Goal: Task Accomplishment & Management: Manage account settings

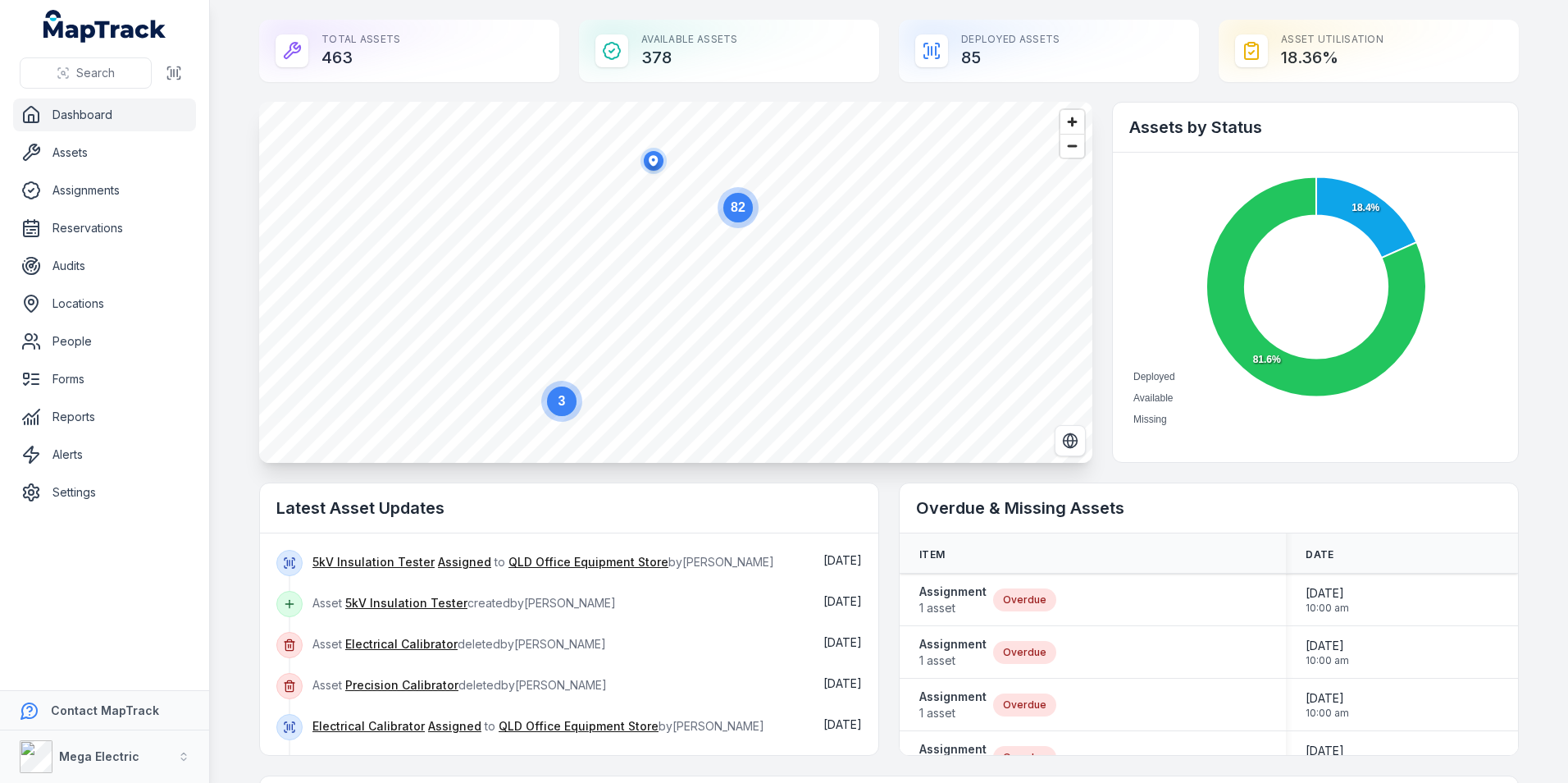
scroll to position [164, 0]
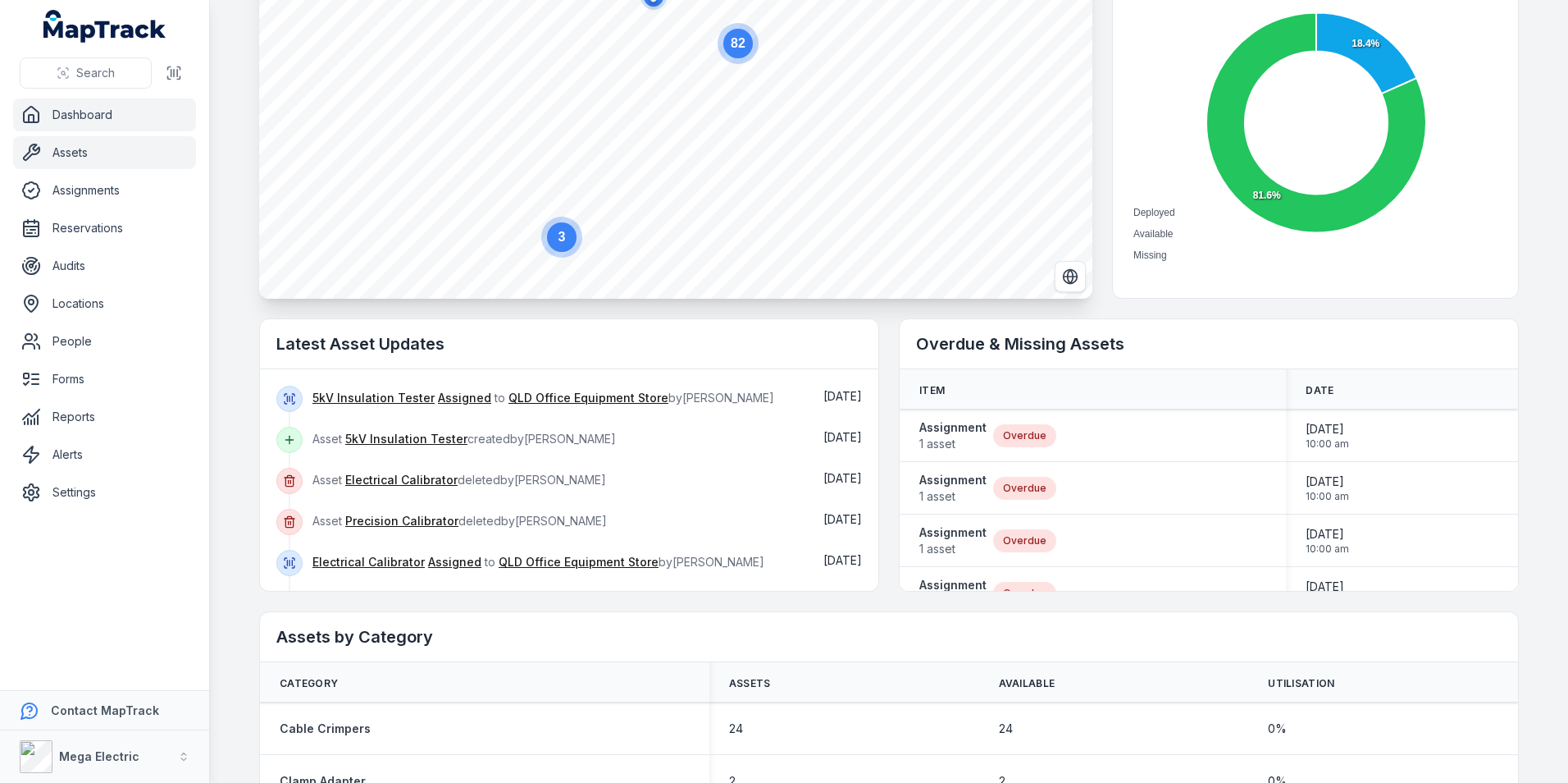
click at [74, 145] on link "Assets" at bounding box center [105, 152] width 183 height 33
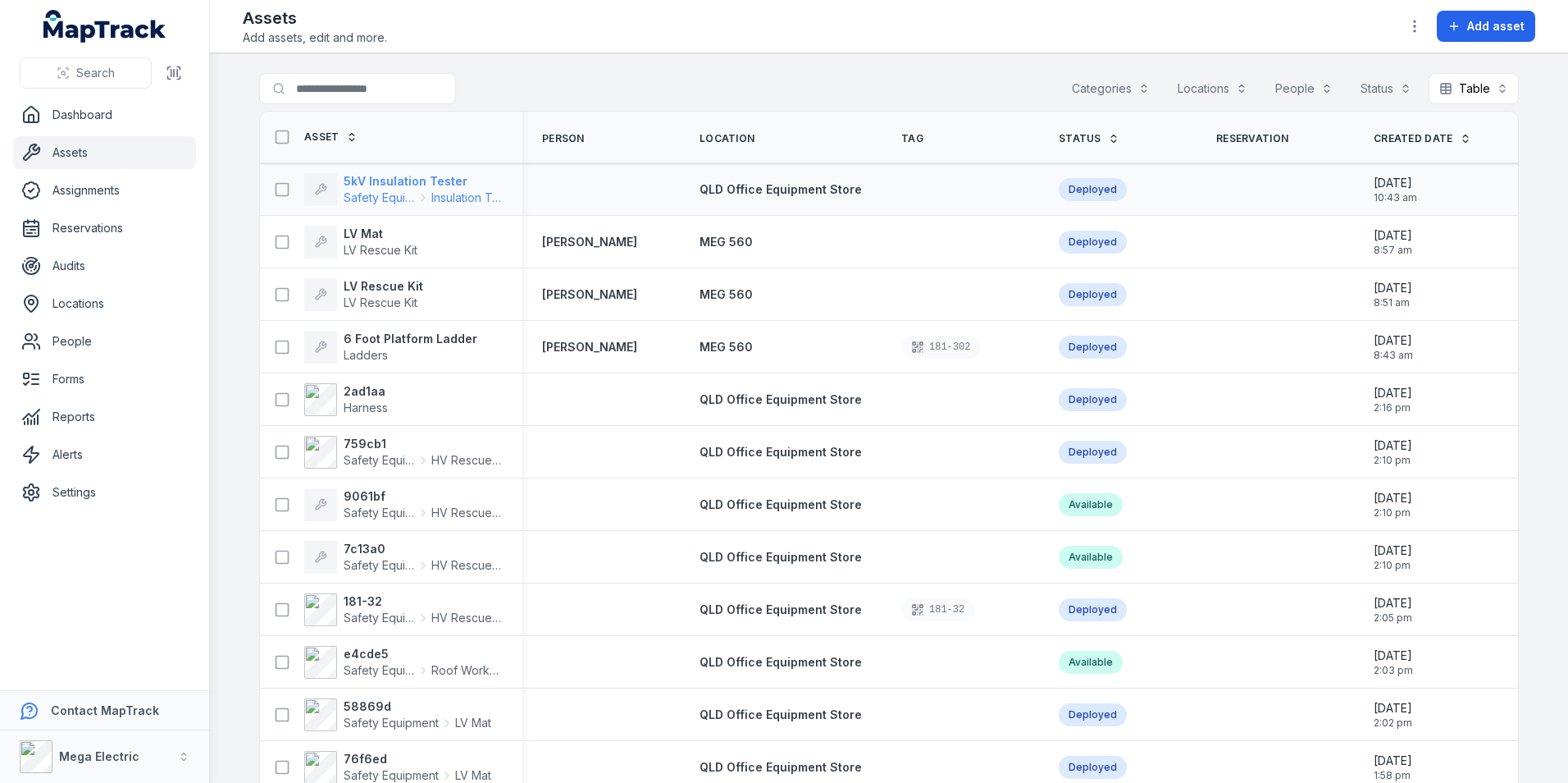
click at [407, 185] on strong "5kV Insulation Tester" at bounding box center [423, 182] width 159 height 17
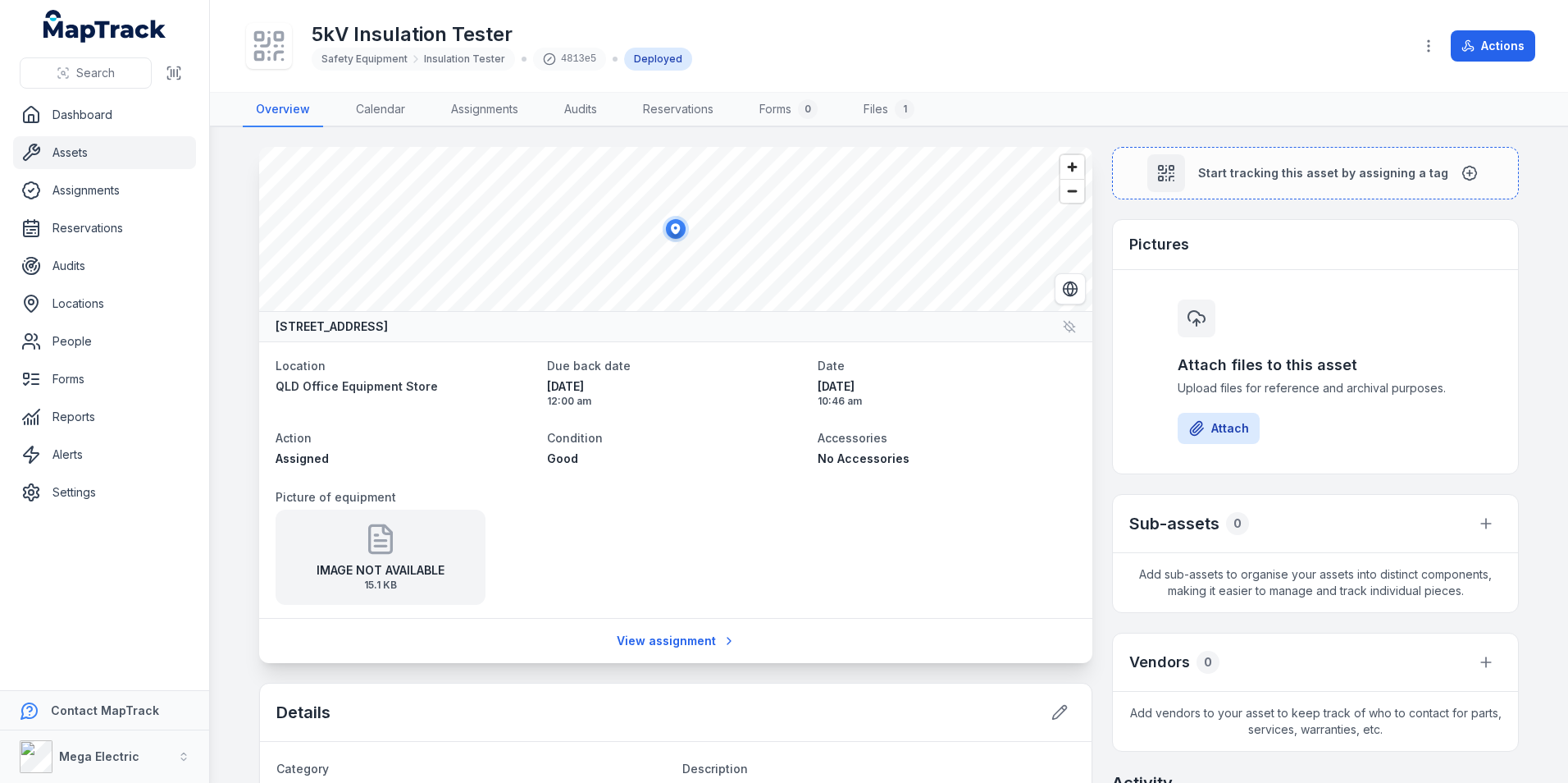
click at [394, 539] on div "IMAGE NOT AVAILABLE 15.1 KB" at bounding box center [380, 557] width 210 height 95
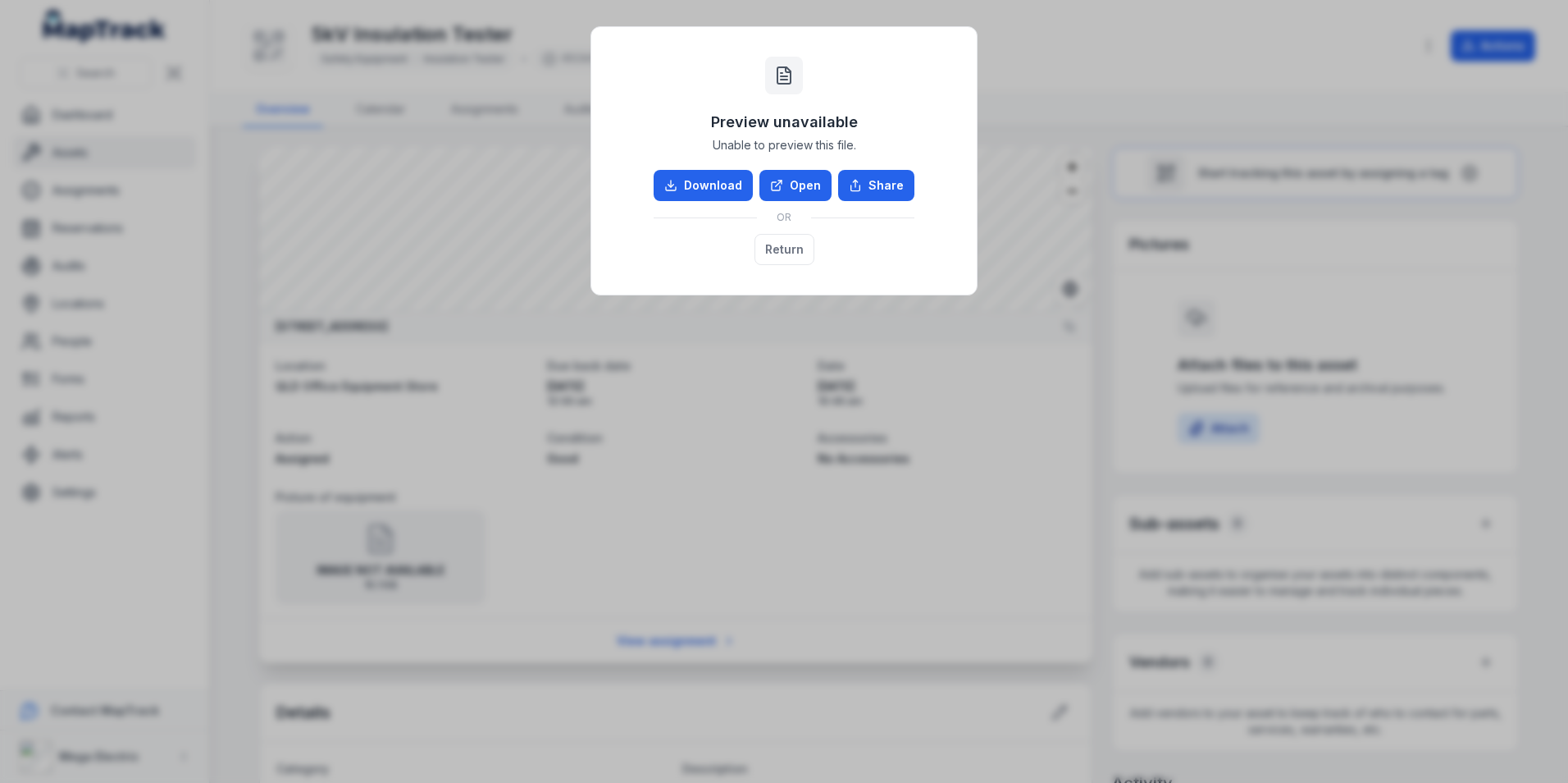
click at [827, 61] on div "Preview unavailable Unable to preview this file. Download Open Share OR Return" at bounding box center [784, 161] width 352 height 234
click at [1141, 20] on div "Preview unavailable Unable to preview this file. Download Open Share OR Return" at bounding box center [784, 391] width 1568 height 783
click at [856, 376] on div "Preview unavailable Unable to preview this file. Download Open Share OR Return" at bounding box center [784, 391] width 1568 height 783
drag, startPoint x: 917, startPoint y: 376, endPoint x: 883, endPoint y: 330, distance: 57.2
click at [917, 375] on div "Preview unavailable Unable to preview this file. Download Open Share OR Return" at bounding box center [784, 391] width 1568 height 783
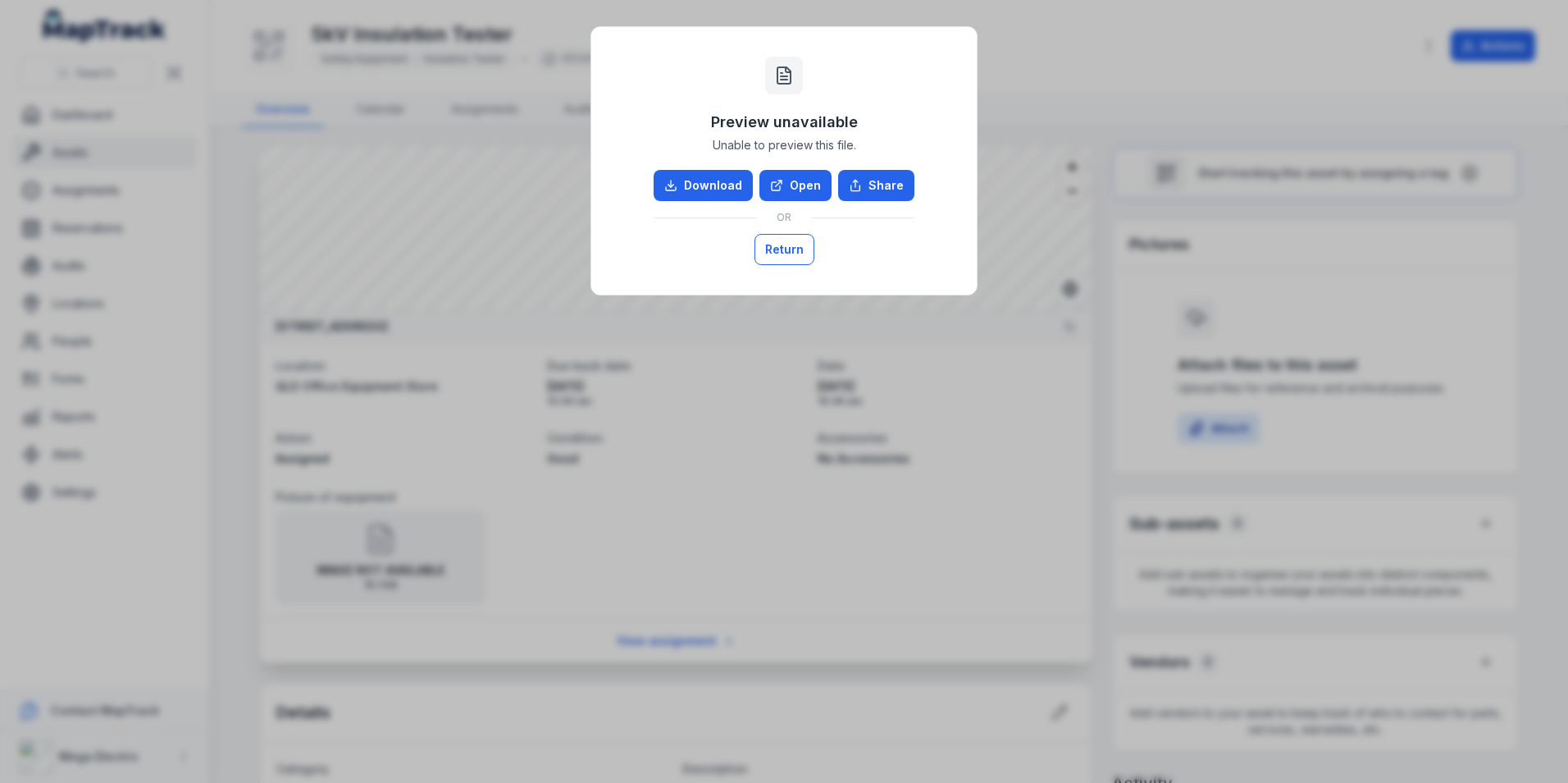
click at [777, 254] on button "Return" at bounding box center [784, 249] width 60 height 31
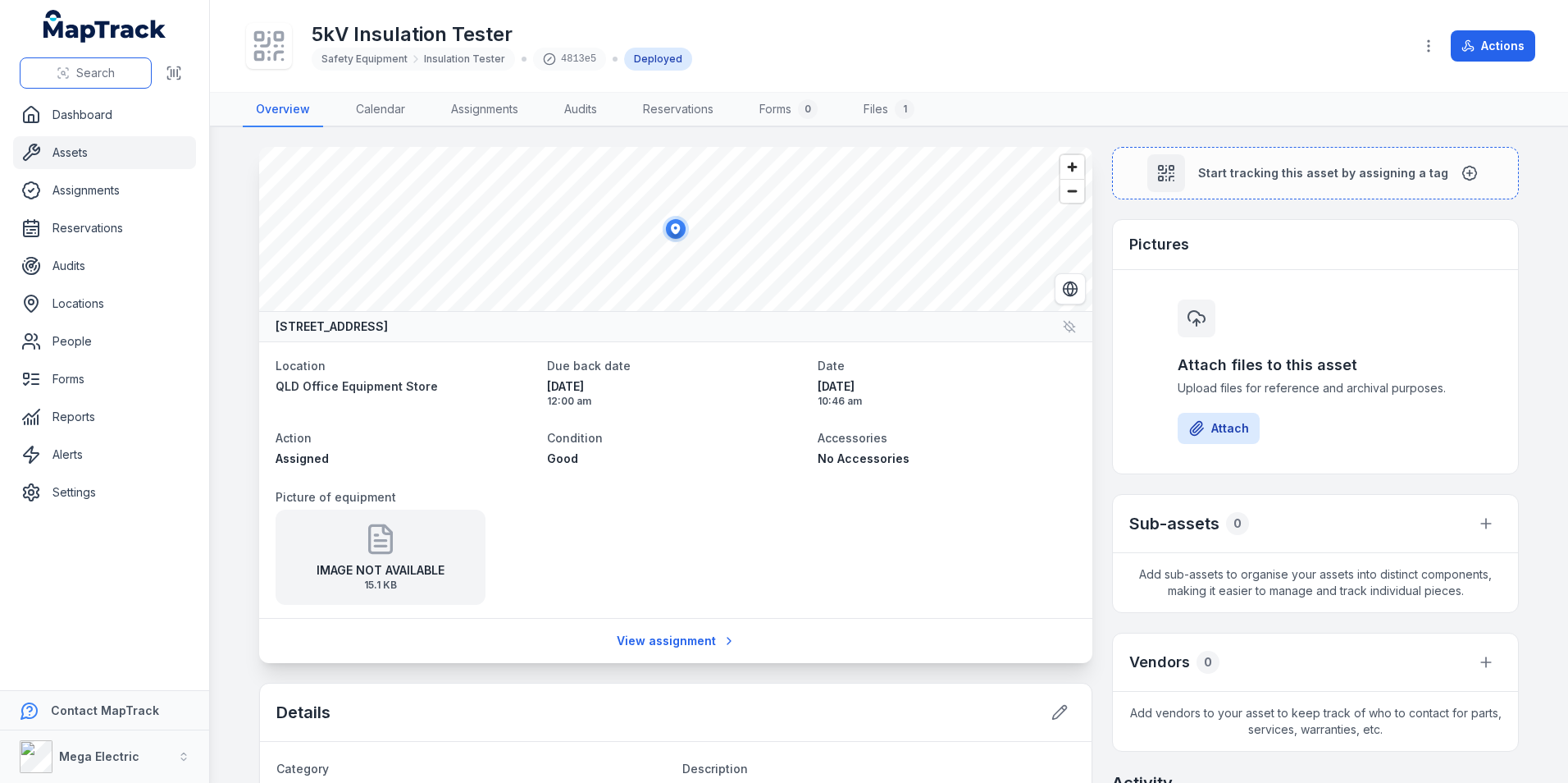
click at [109, 72] on span "Search" at bounding box center [95, 73] width 39 height 17
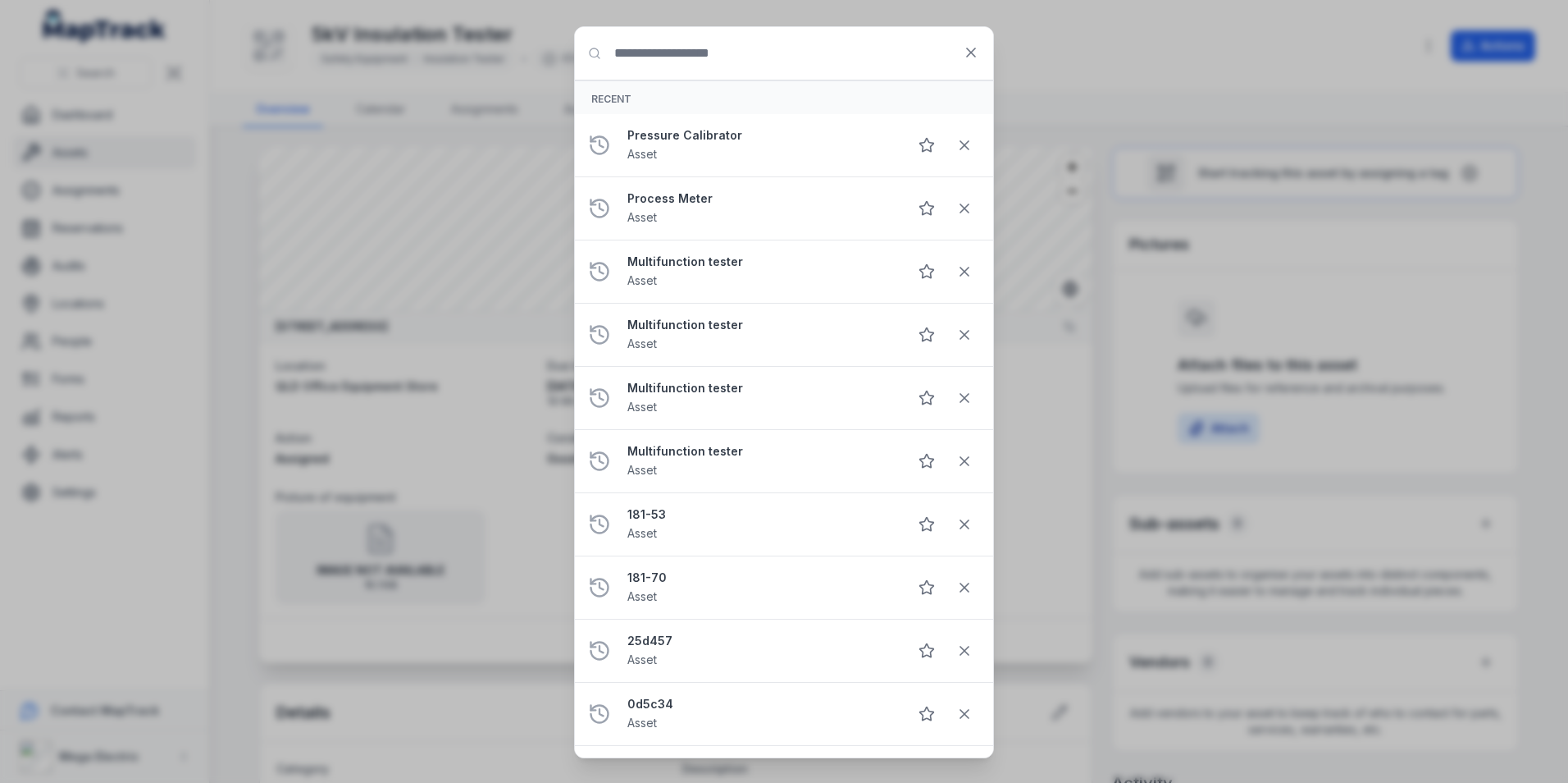
click at [766, 63] on input "Search for anything" at bounding box center [784, 53] width 419 height 53
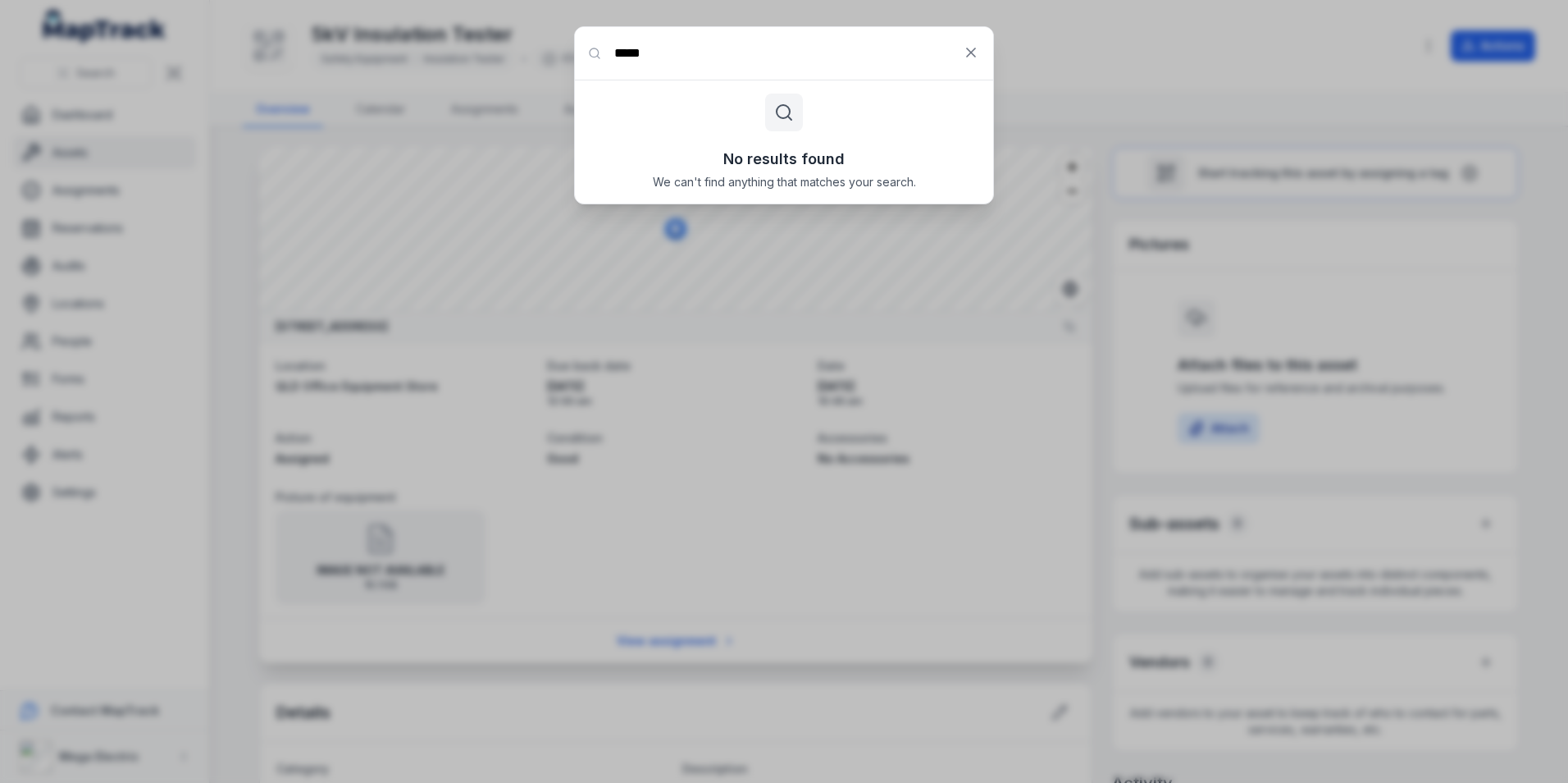
type input "*****"
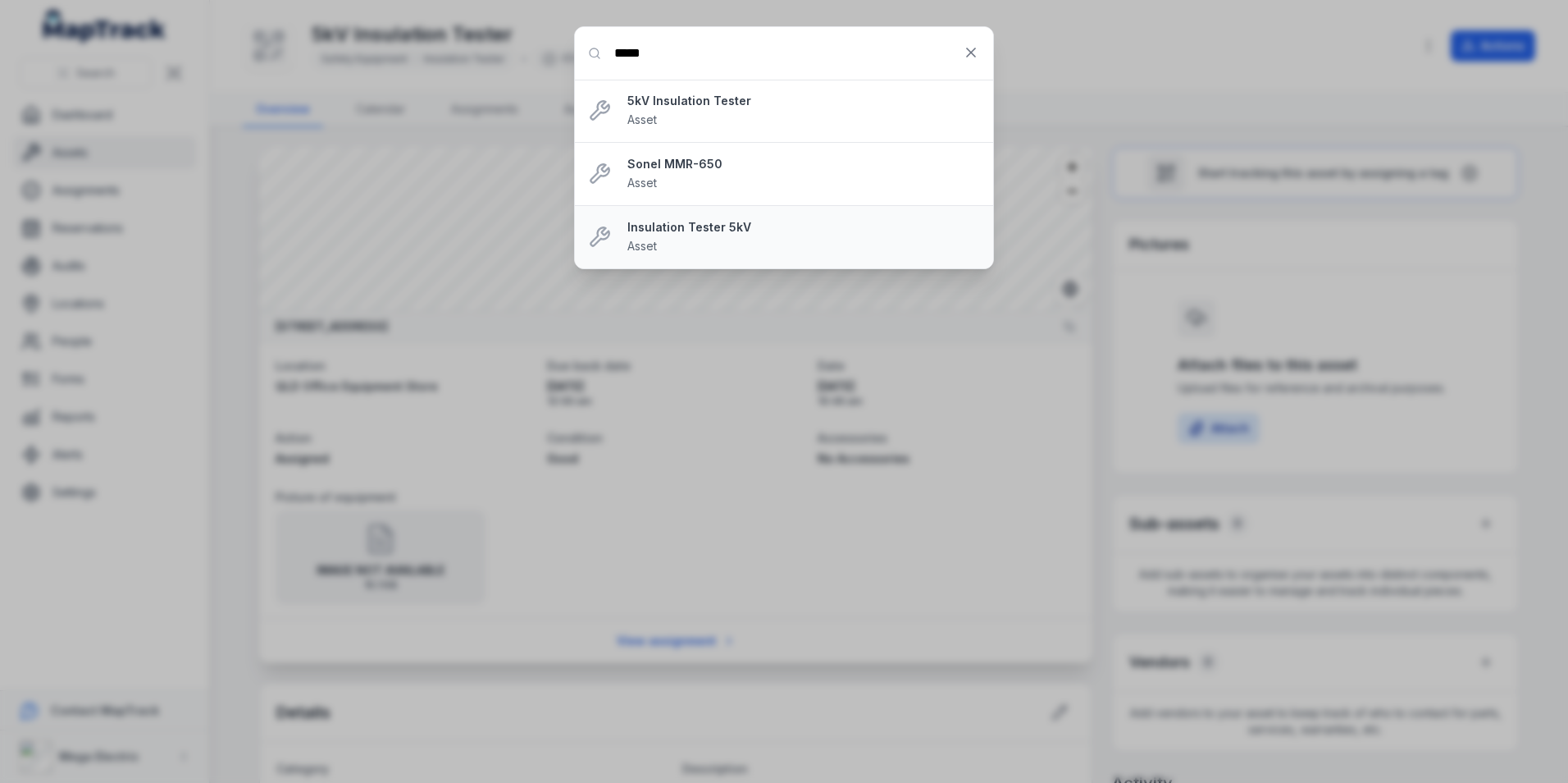
click at [722, 229] on strong "Insulation Tester 5kV" at bounding box center [803, 228] width 352 height 17
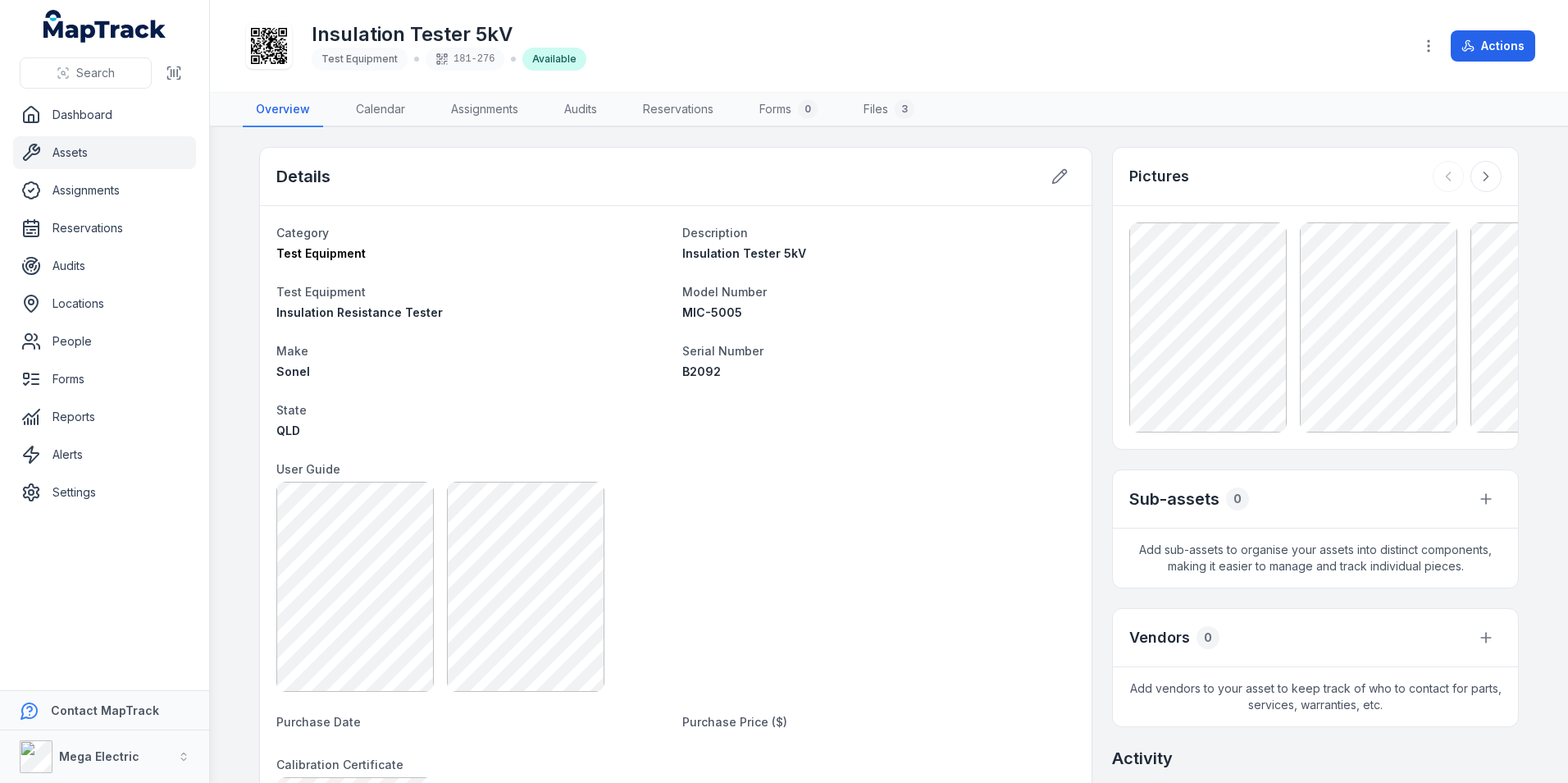
click at [82, 152] on link "Assets" at bounding box center [105, 152] width 183 height 33
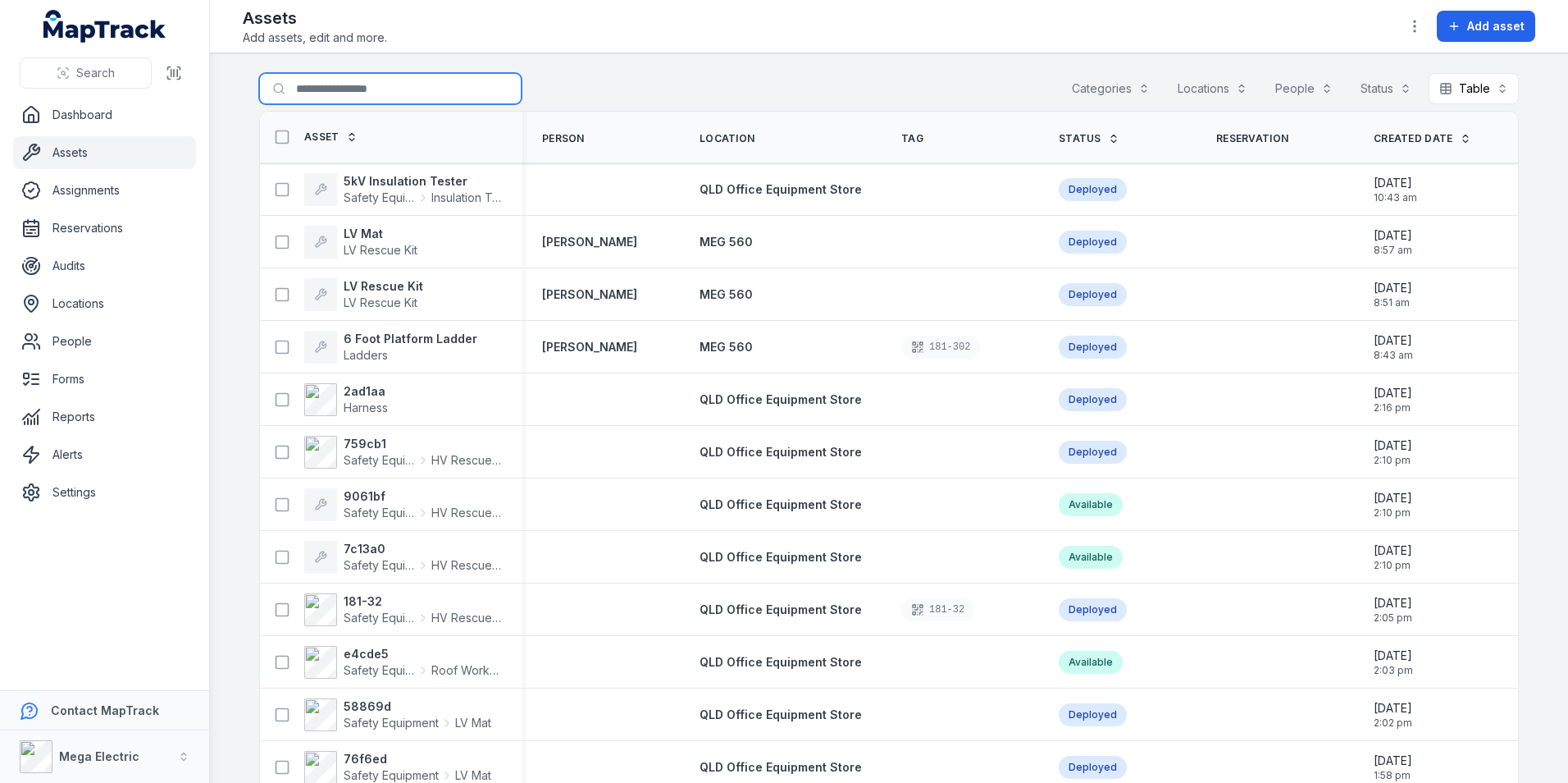
click at [380, 94] on input "Search for assets" at bounding box center [390, 88] width 262 height 31
click at [364, 183] on strong "5kV Insulation Tester" at bounding box center [423, 182] width 159 height 17
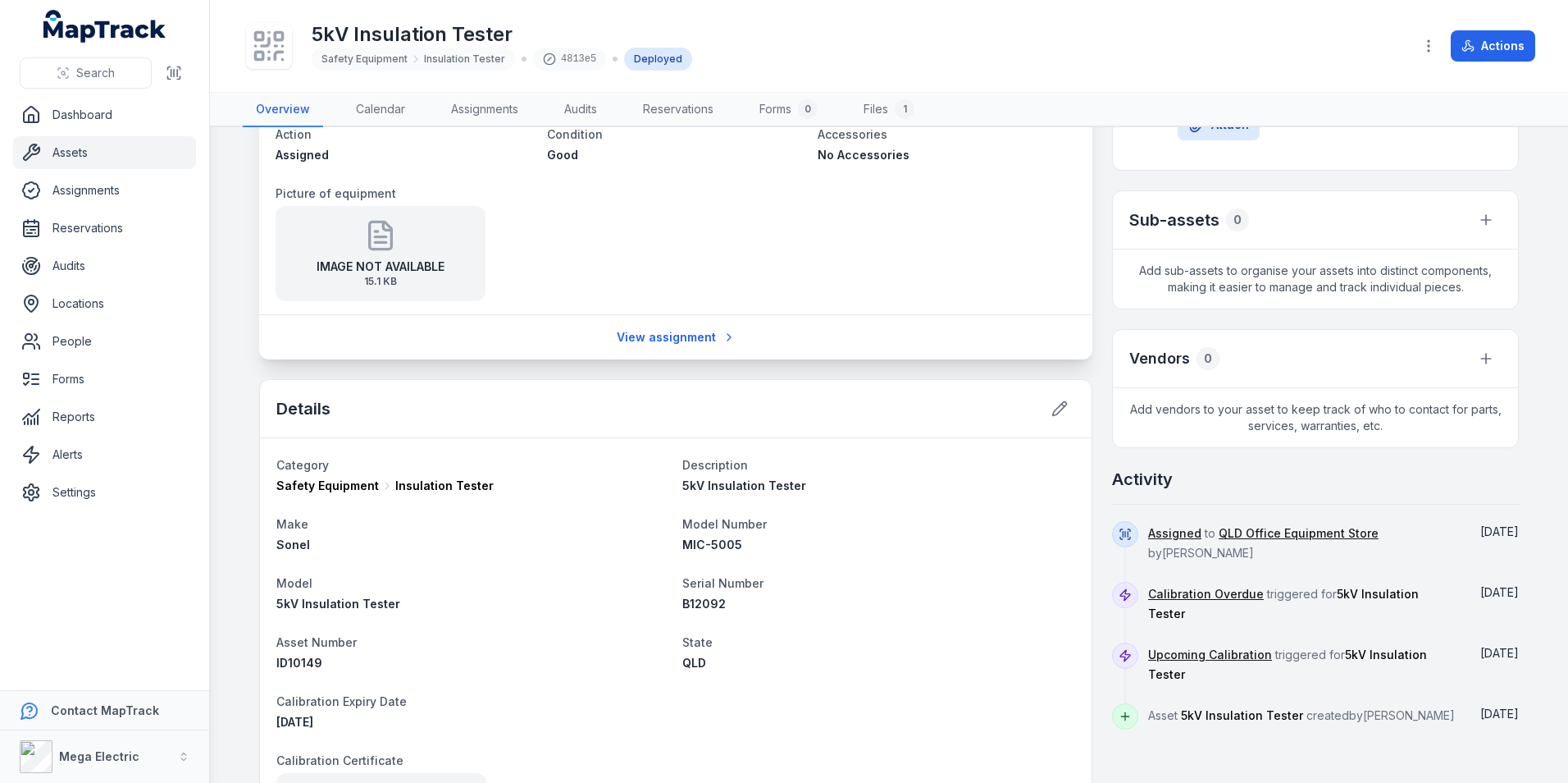
scroll to position [410, 0]
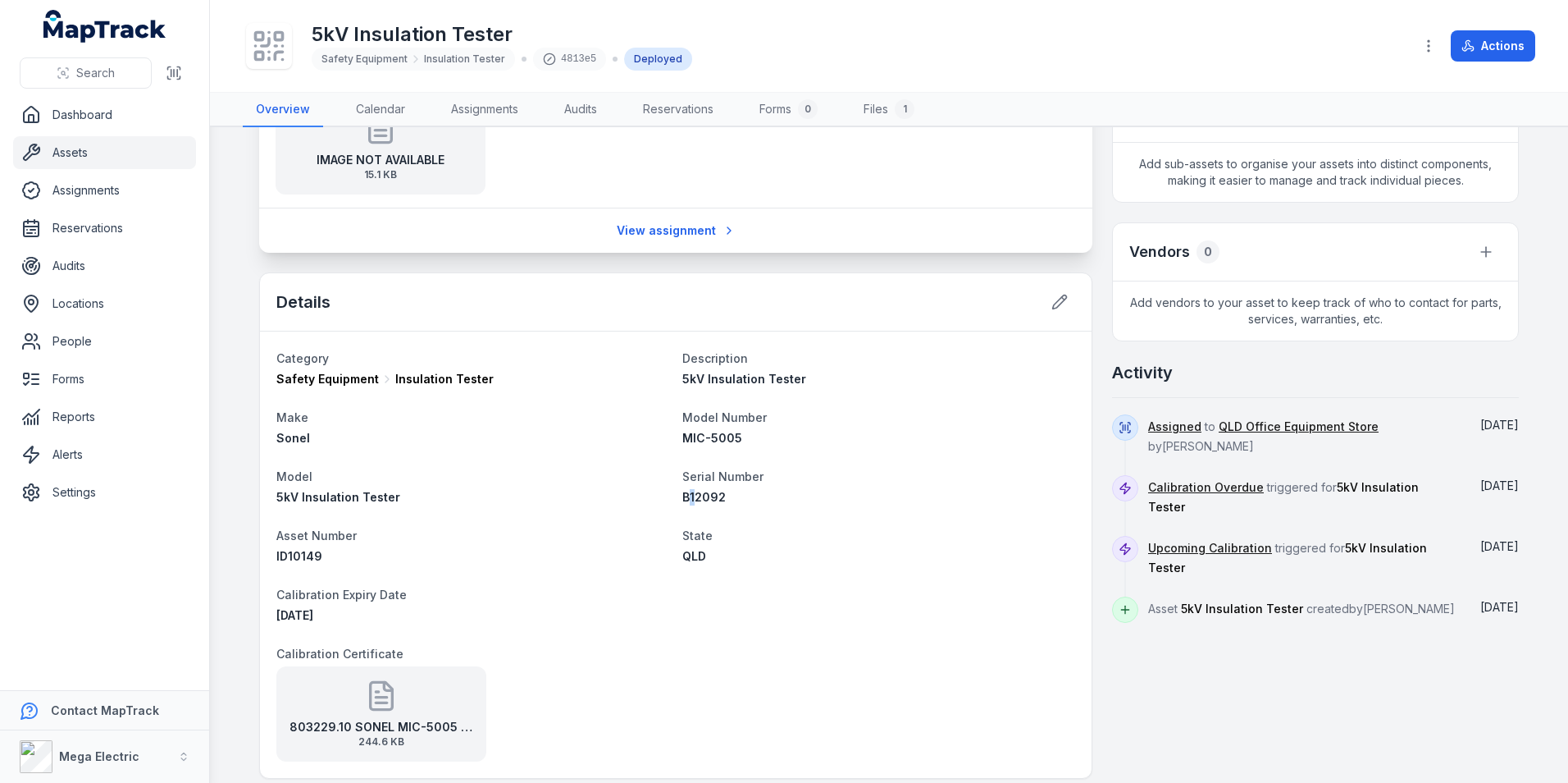
click at [683, 501] on span "B12092" at bounding box center [704, 497] width 44 height 14
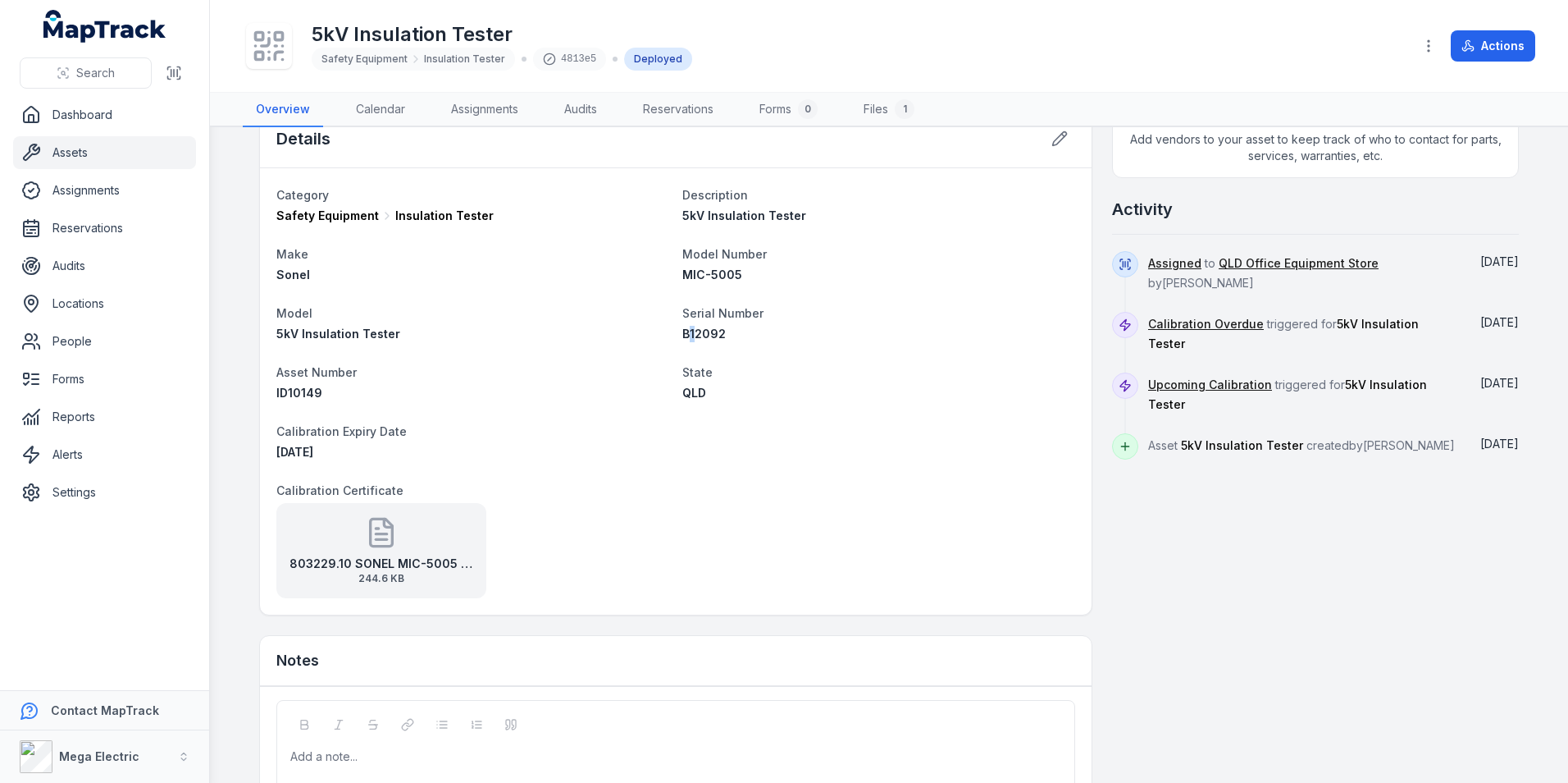
scroll to position [574, 0]
click at [403, 543] on div "803229.10 SONEL MIC-5005 B12092 244.6 KB" at bounding box center [381, 550] width 210 height 95
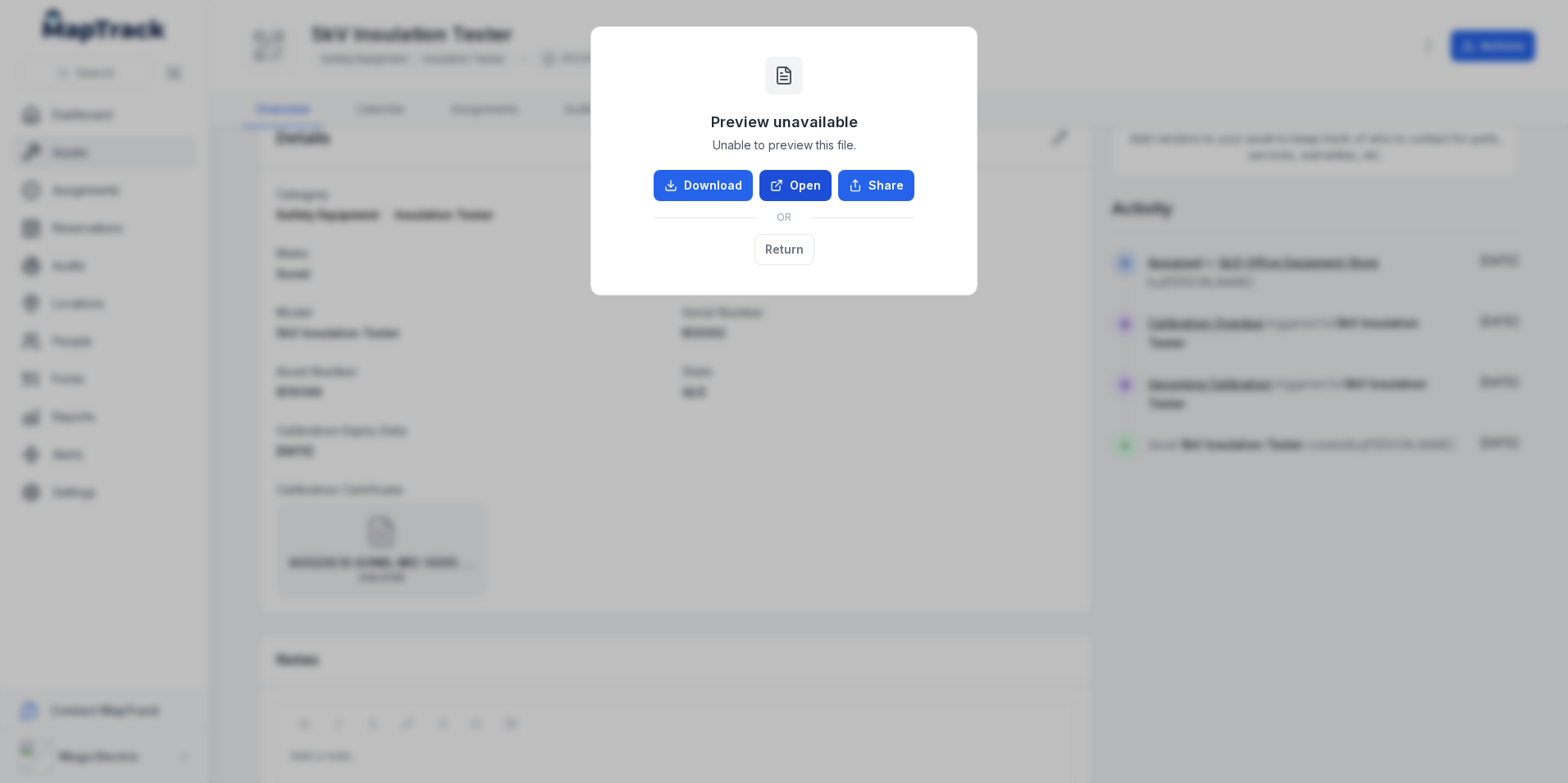
click at [805, 186] on link "Open" at bounding box center [795, 185] width 72 height 31
click at [794, 258] on button "Return" at bounding box center [784, 249] width 60 height 31
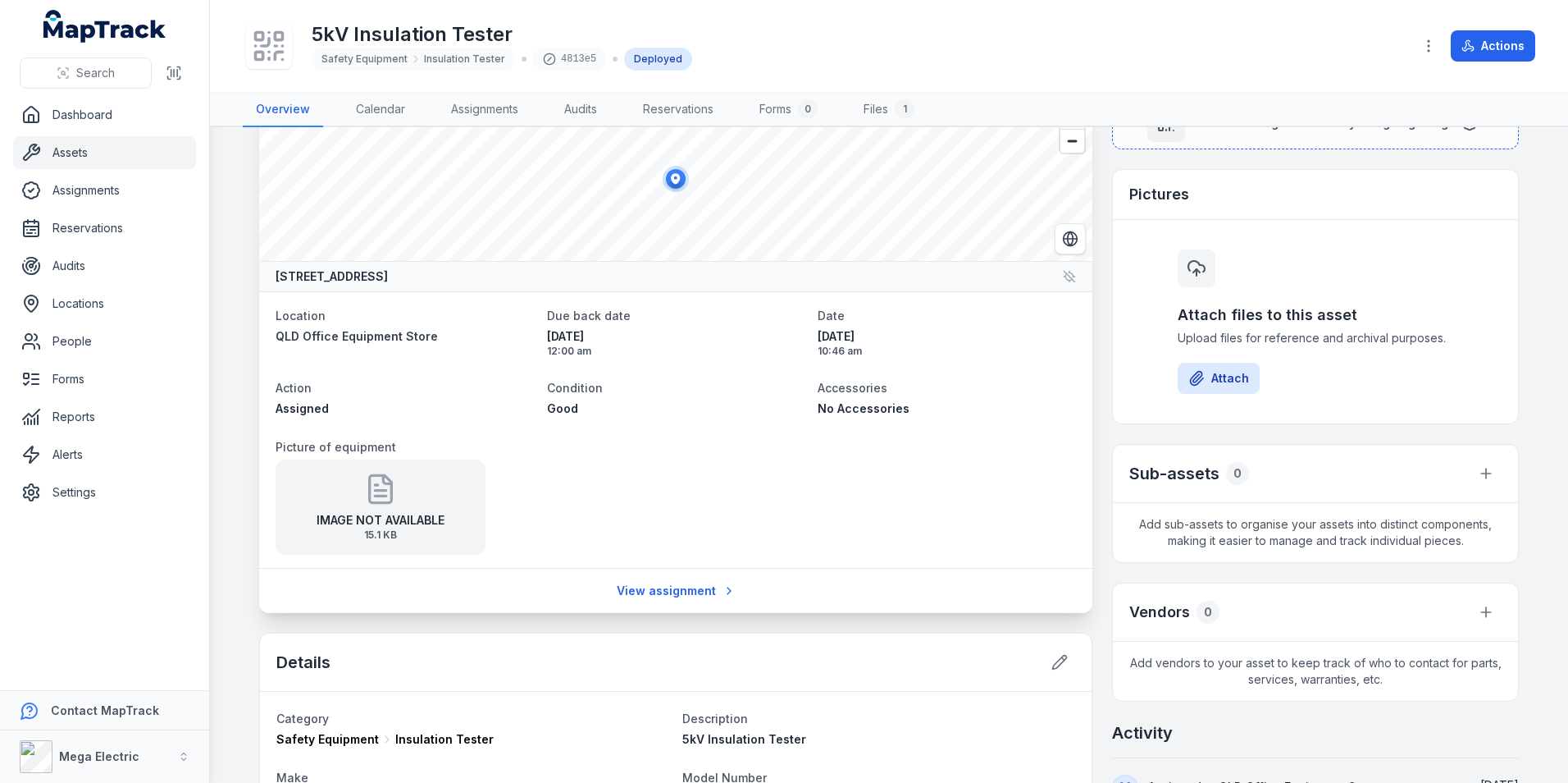
scroll to position [0, 0]
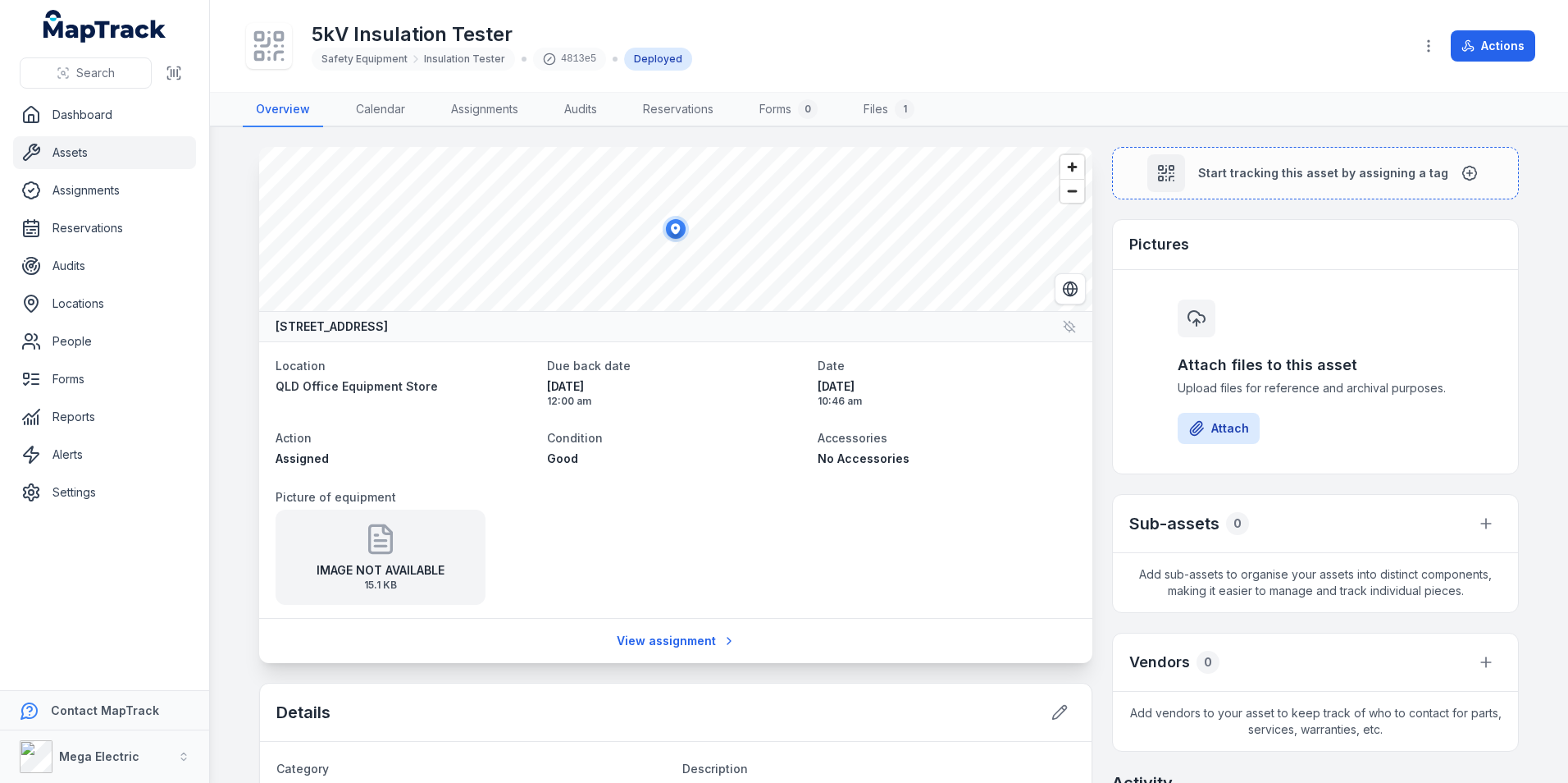
click at [545, 57] on icon at bounding box center [549, 59] width 13 height 13
drag, startPoint x: 464, startPoint y: 59, endPoint x: 594, endPoint y: 51, distance: 130.2
click at [465, 59] on span "Insulation Tester" at bounding box center [464, 59] width 81 height 13
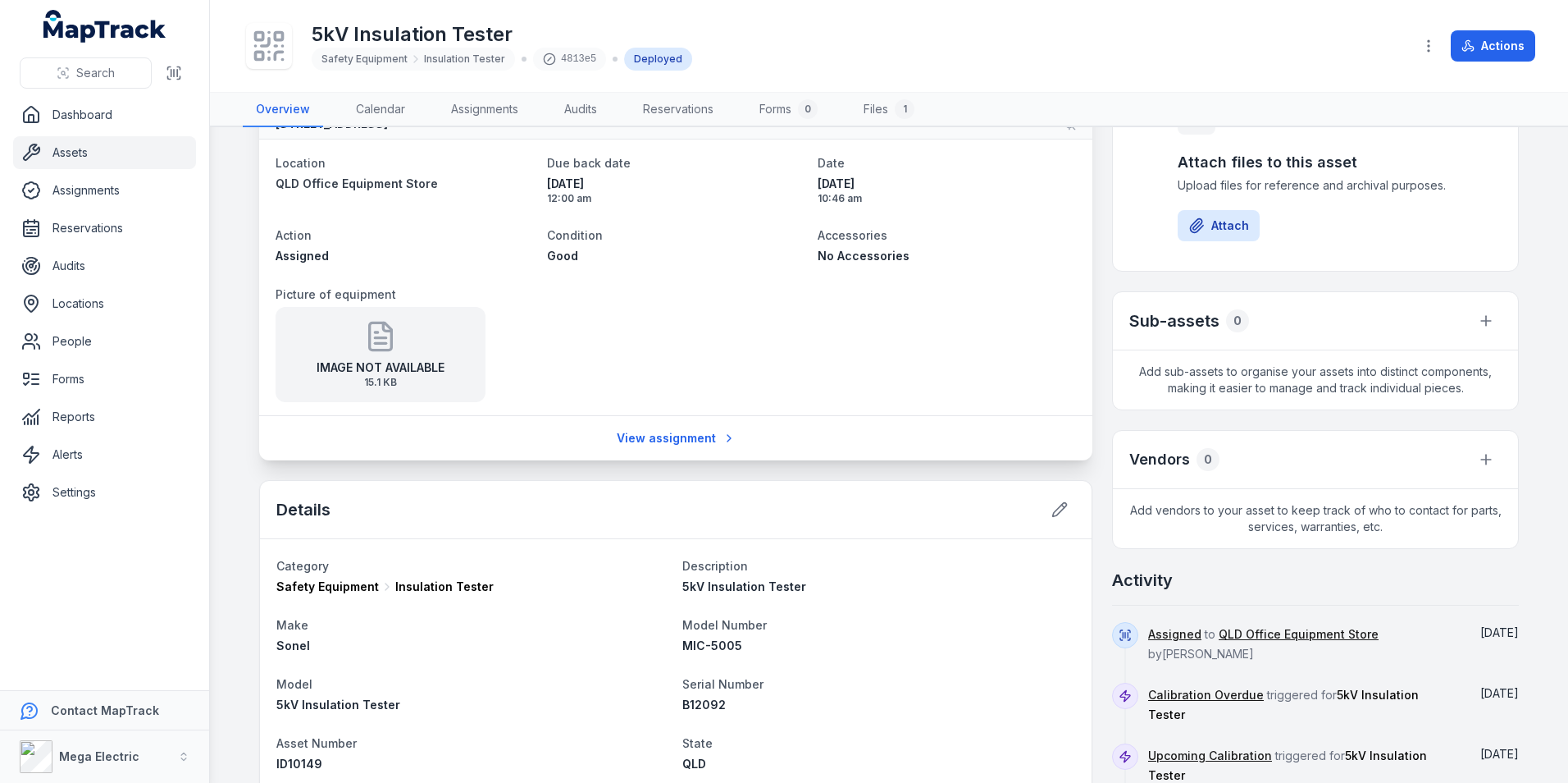
scroll to position [164, 0]
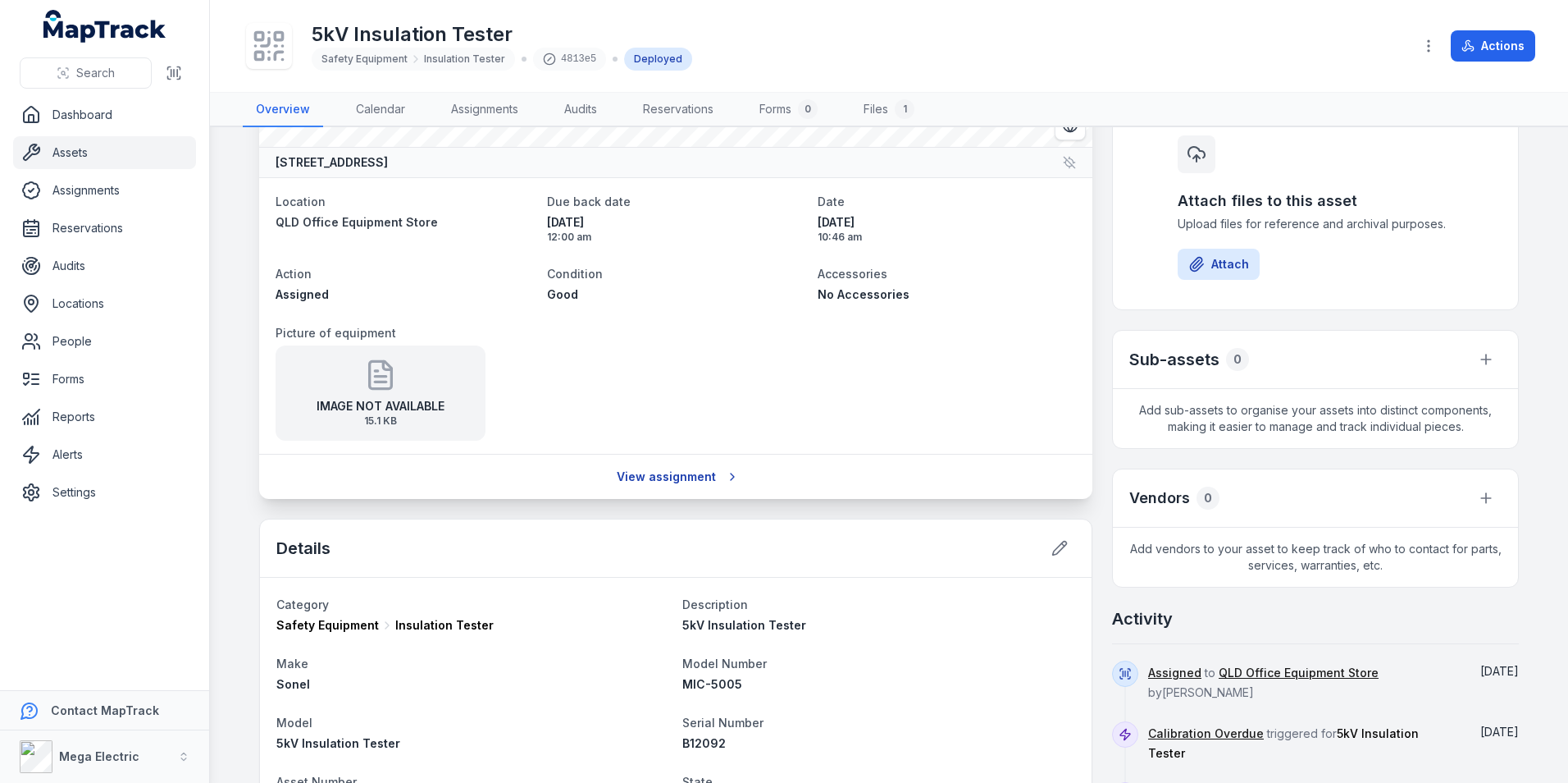
click at [687, 480] on link "View assignment" at bounding box center [676, 476] width 141 height 31
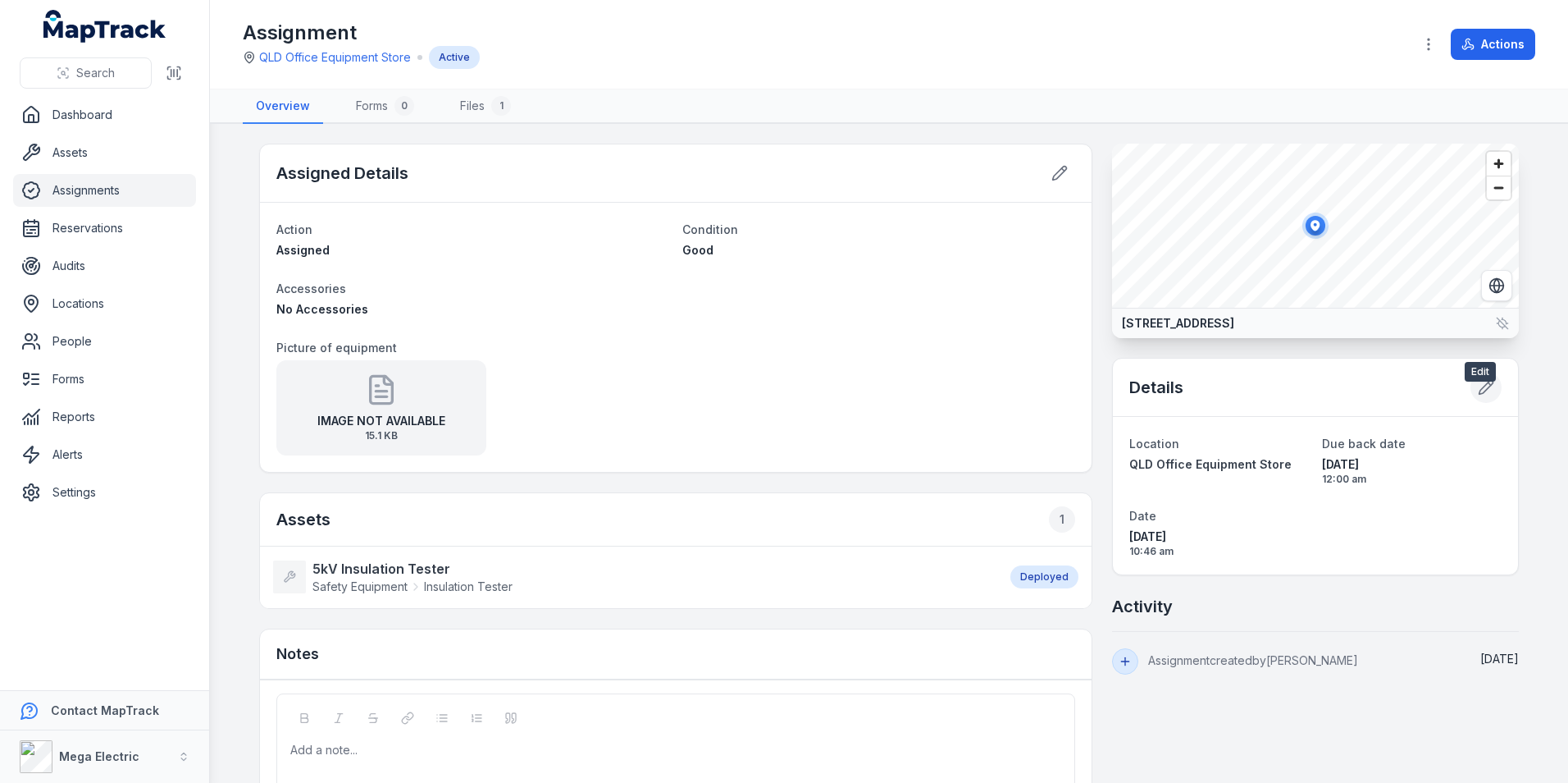
click at [1470, 403] on button at bounding box center [1485, 387] width 31 height 31
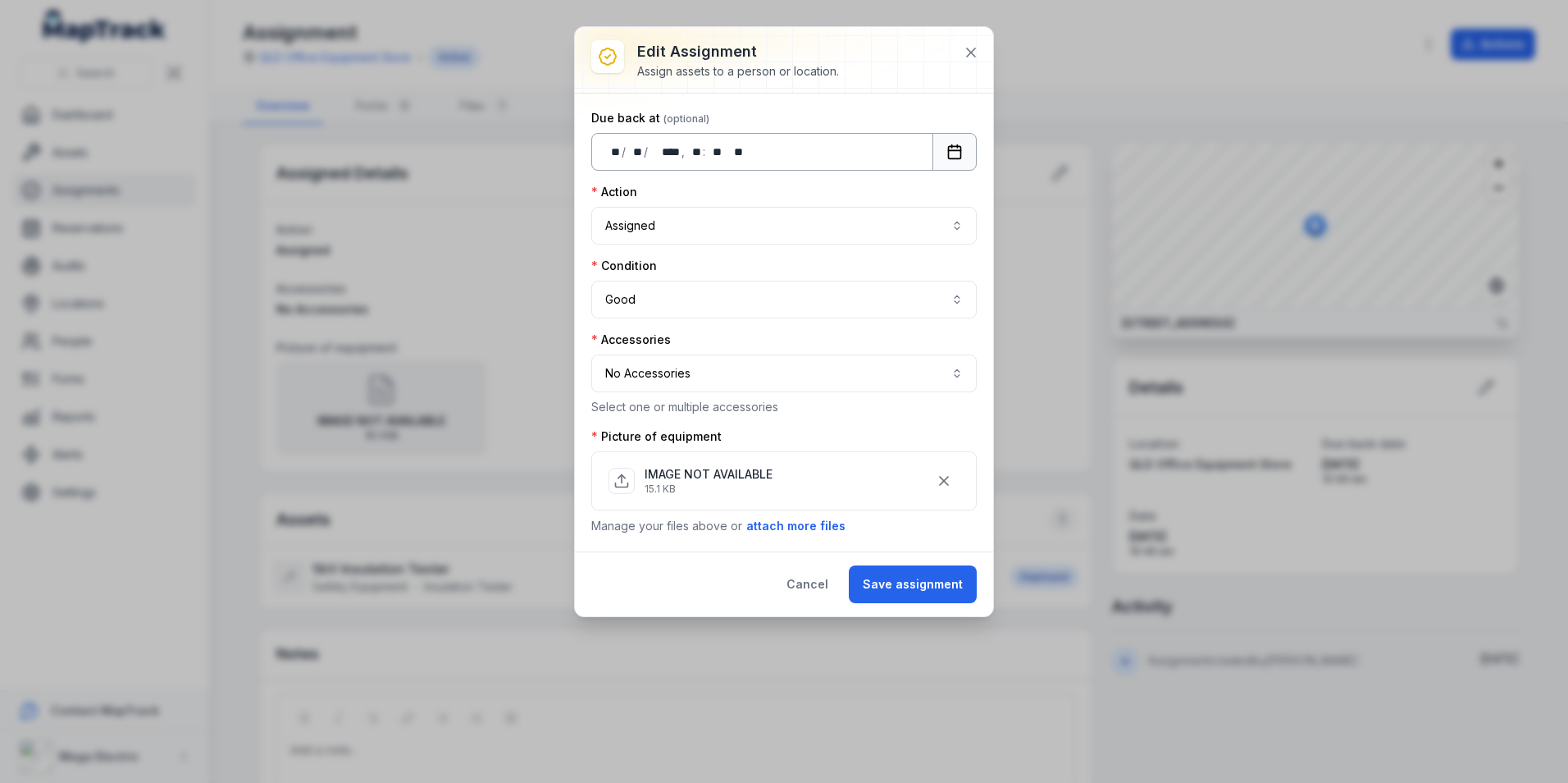
click at [950, 146] on rect "Calendar" at bounding box center [954, 152] width 13 height 13
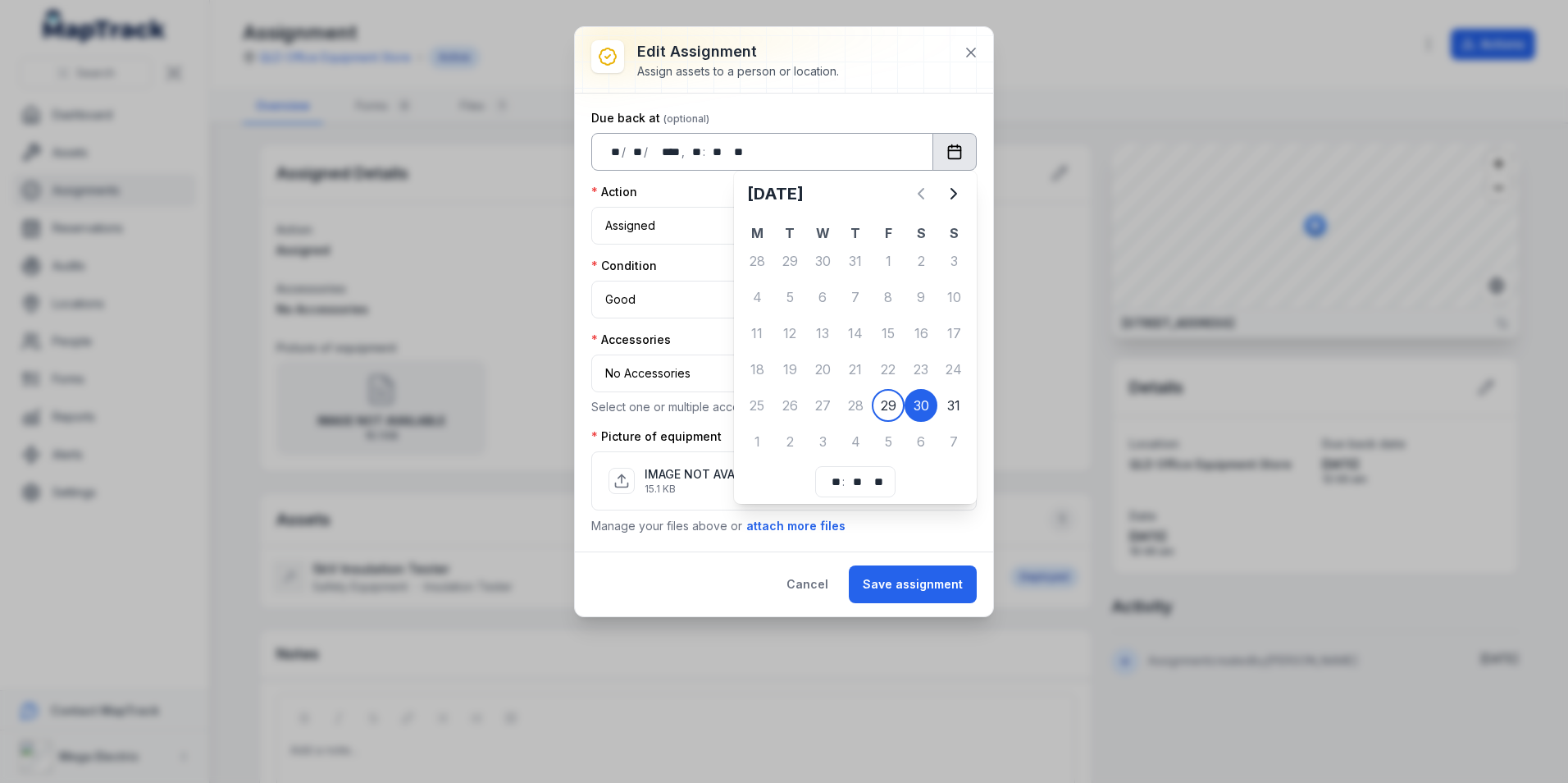
click at [851, 151] on div "** ** / ** ** / **** **** , ** ** : ** **   ** **" at bounding box center [762, 152] width 342 height 38
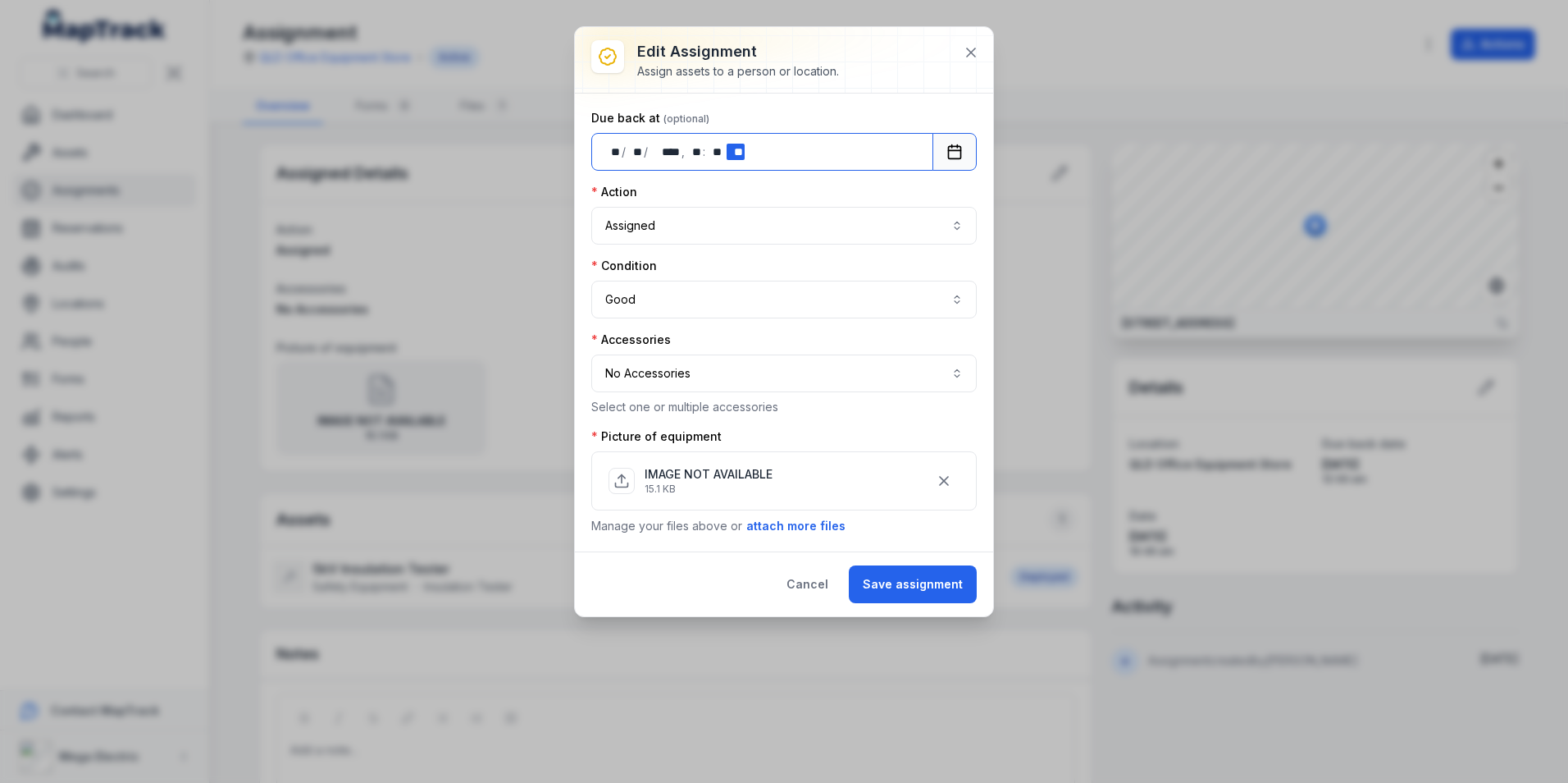
click at [585, 165] on div "**********" at bounding box center [784, 322] width 419 height 458
click at [861, 167] on div "** ** / ** ** / **** **** , ** ** : ** **   ** **" at bounding box center [762, 152] width 342 height 38
click at [733, 159] on div "** ** / ** ** / **** **** , ** ** : ** **   ** **" at bounding box center [762, 152] width 342 height 38
click at [861, 216] on button "Assigned ********" at bounding box center [784, 225] width 385 height 38
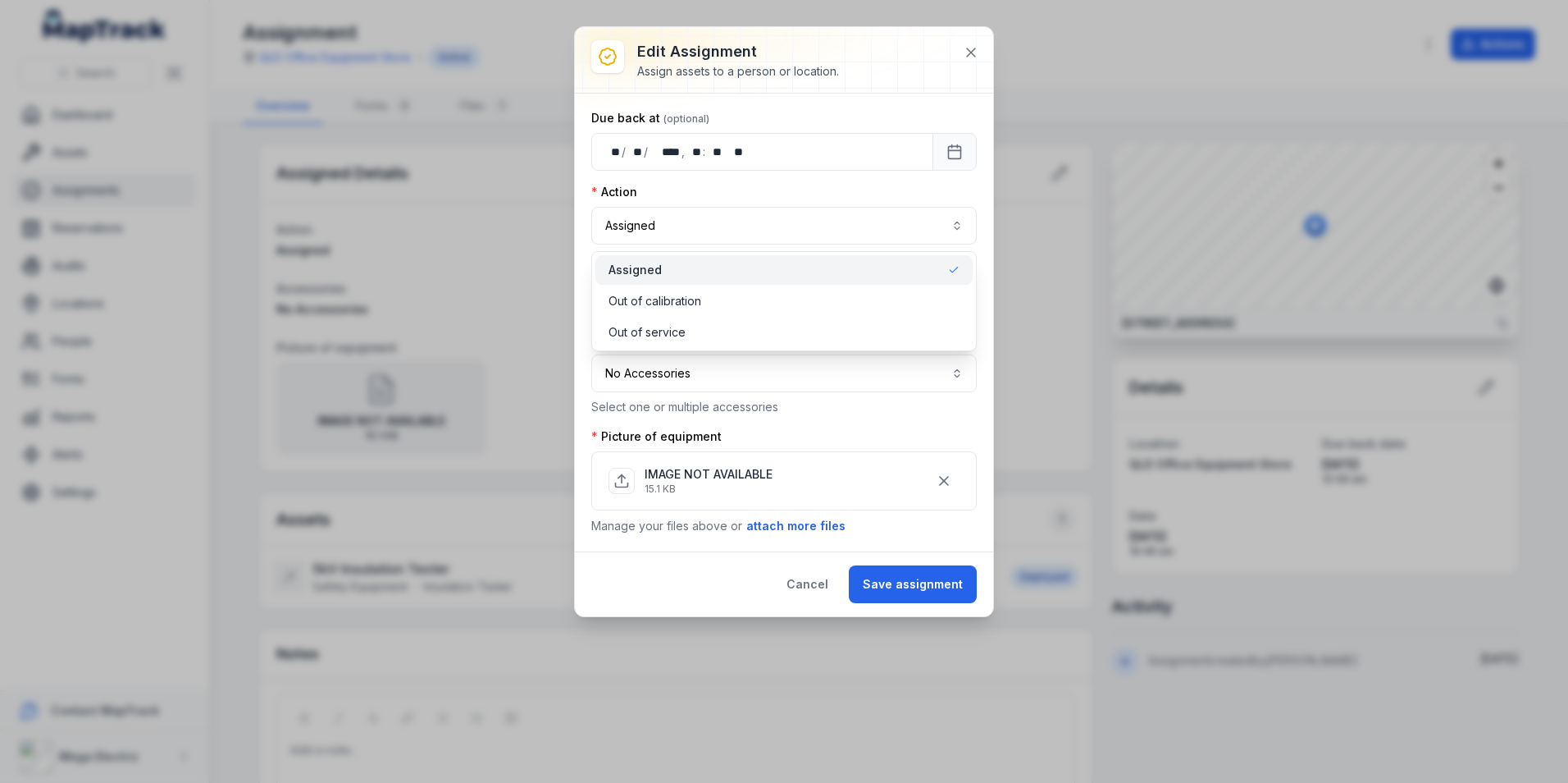
click at [818, 574] on div "**********" at bounding box center [784, 321] width 419 height 589
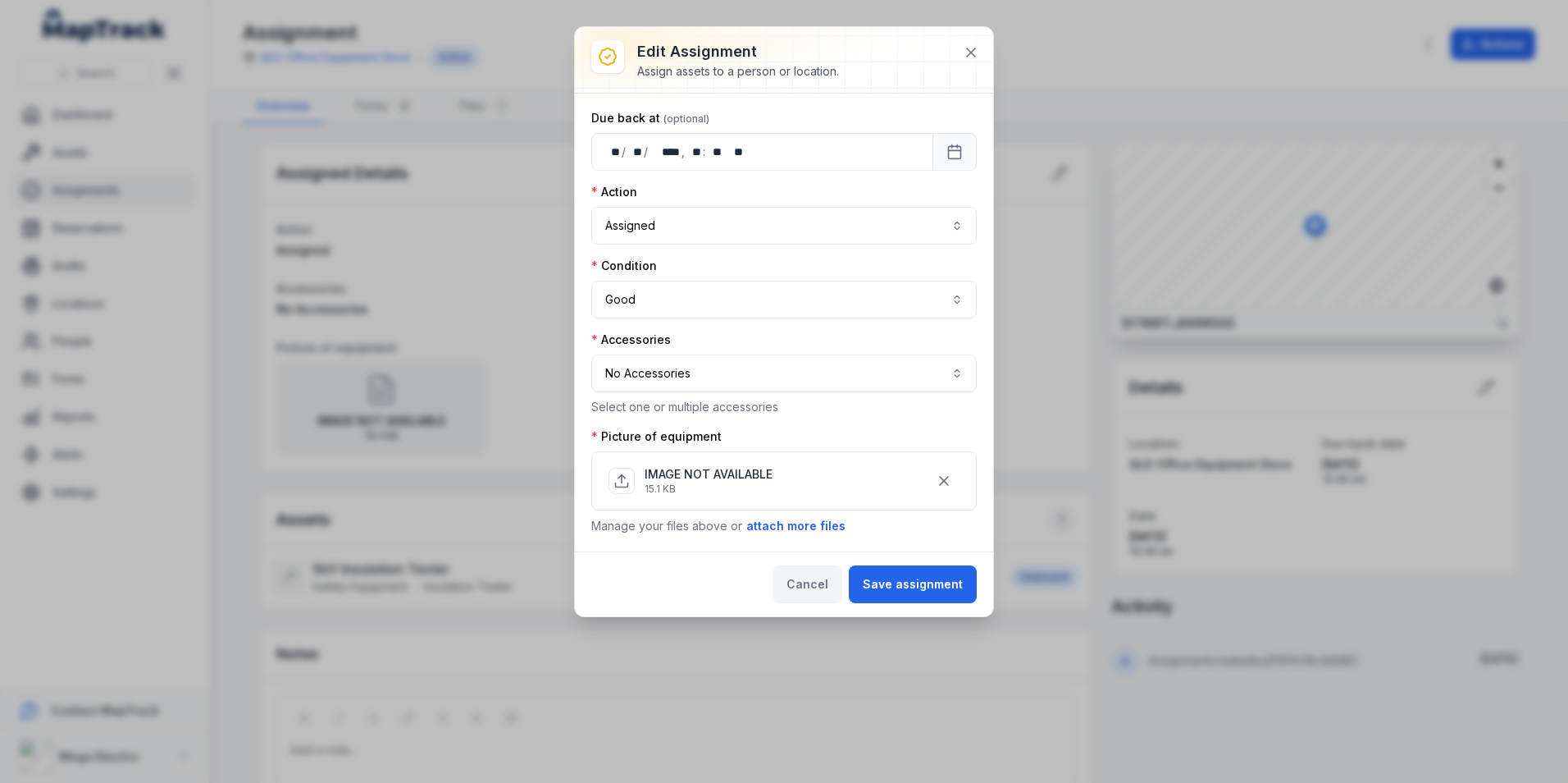
click at [815, 584] on button "Cancel" at bounding box center [807, 584] width 69 height 38
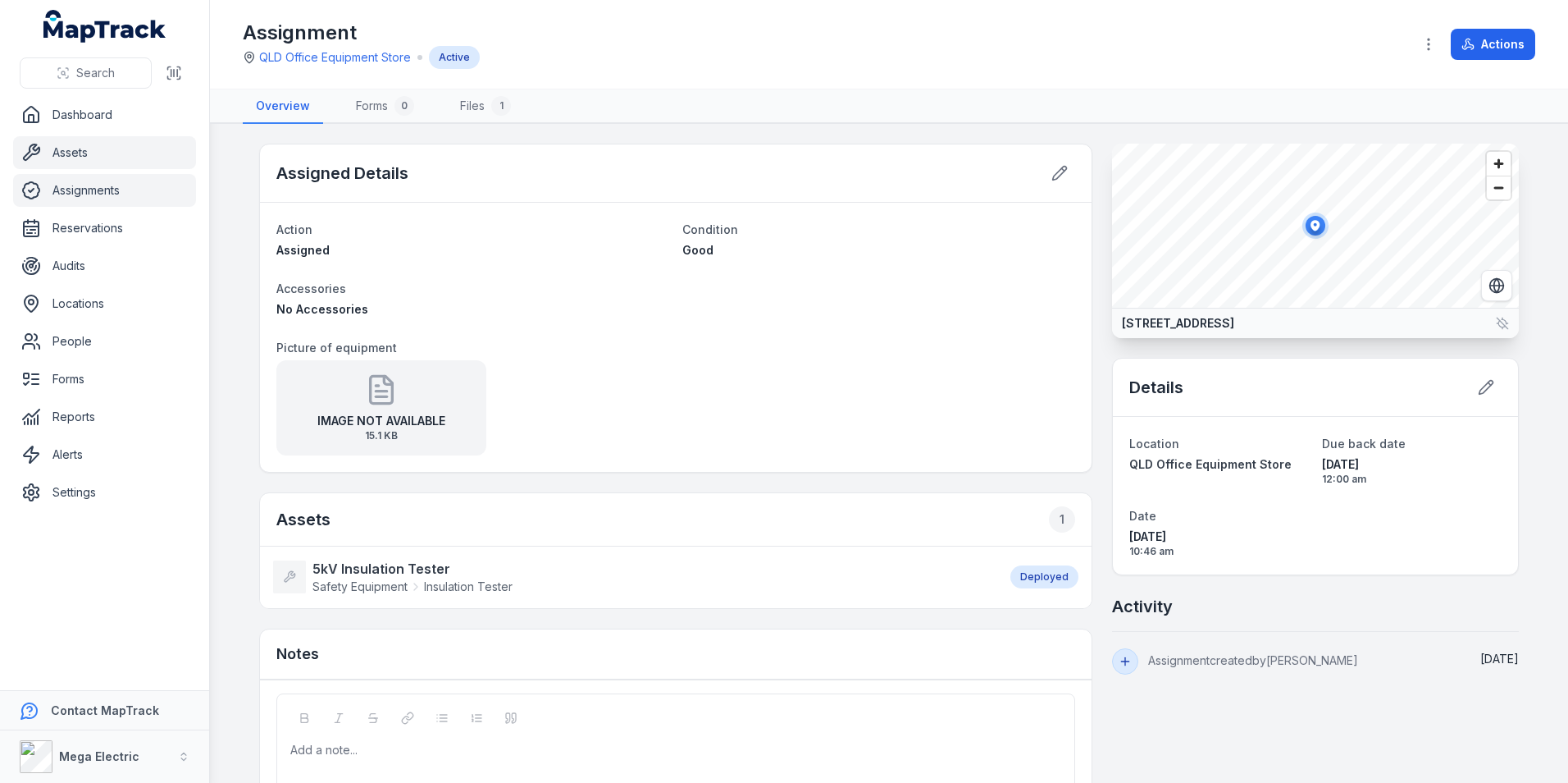
click at [118, 144] on link "Assets" at bounding box center [105, 152] width 183 height 33
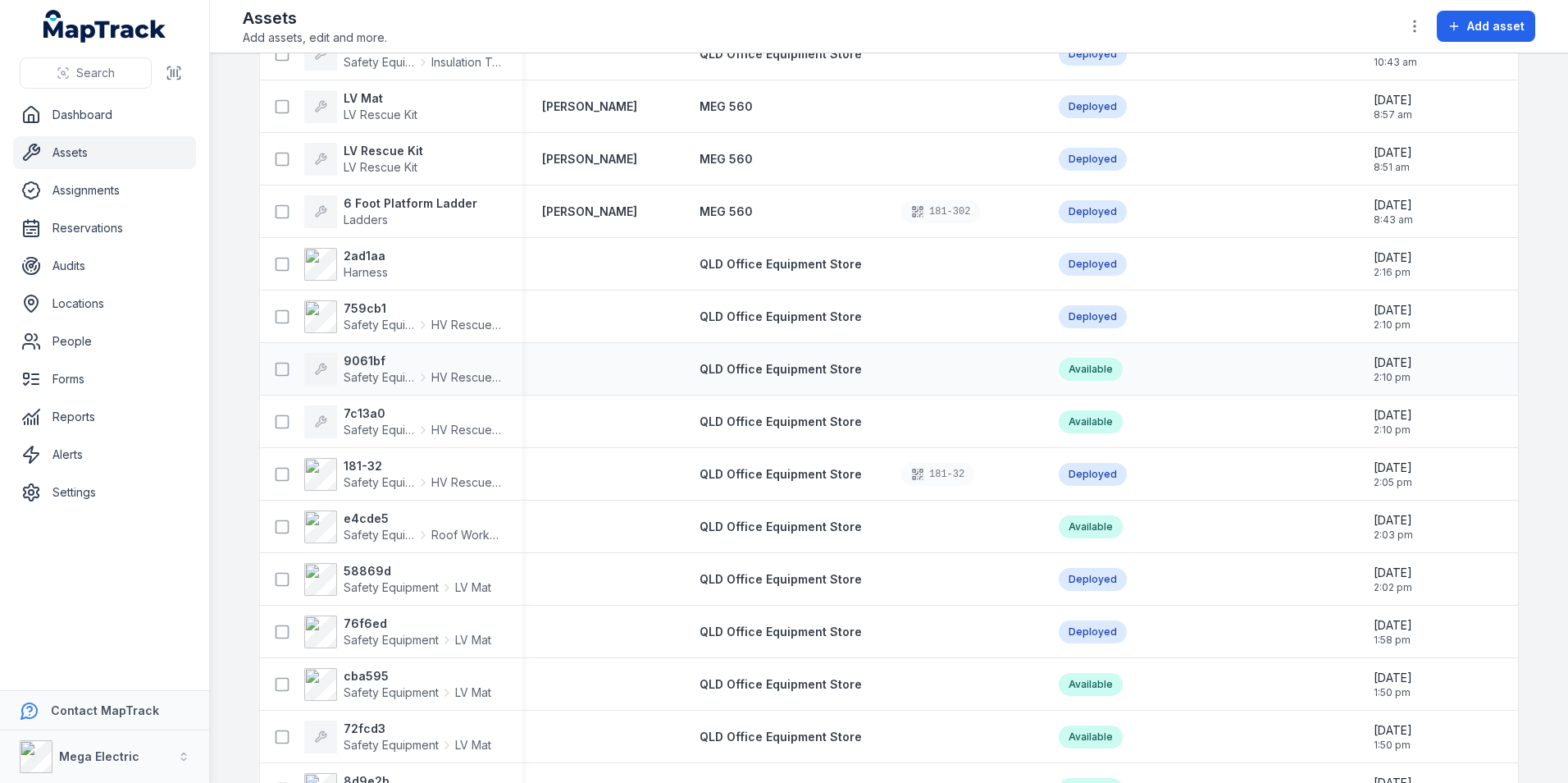
scroll to position [164, 0]
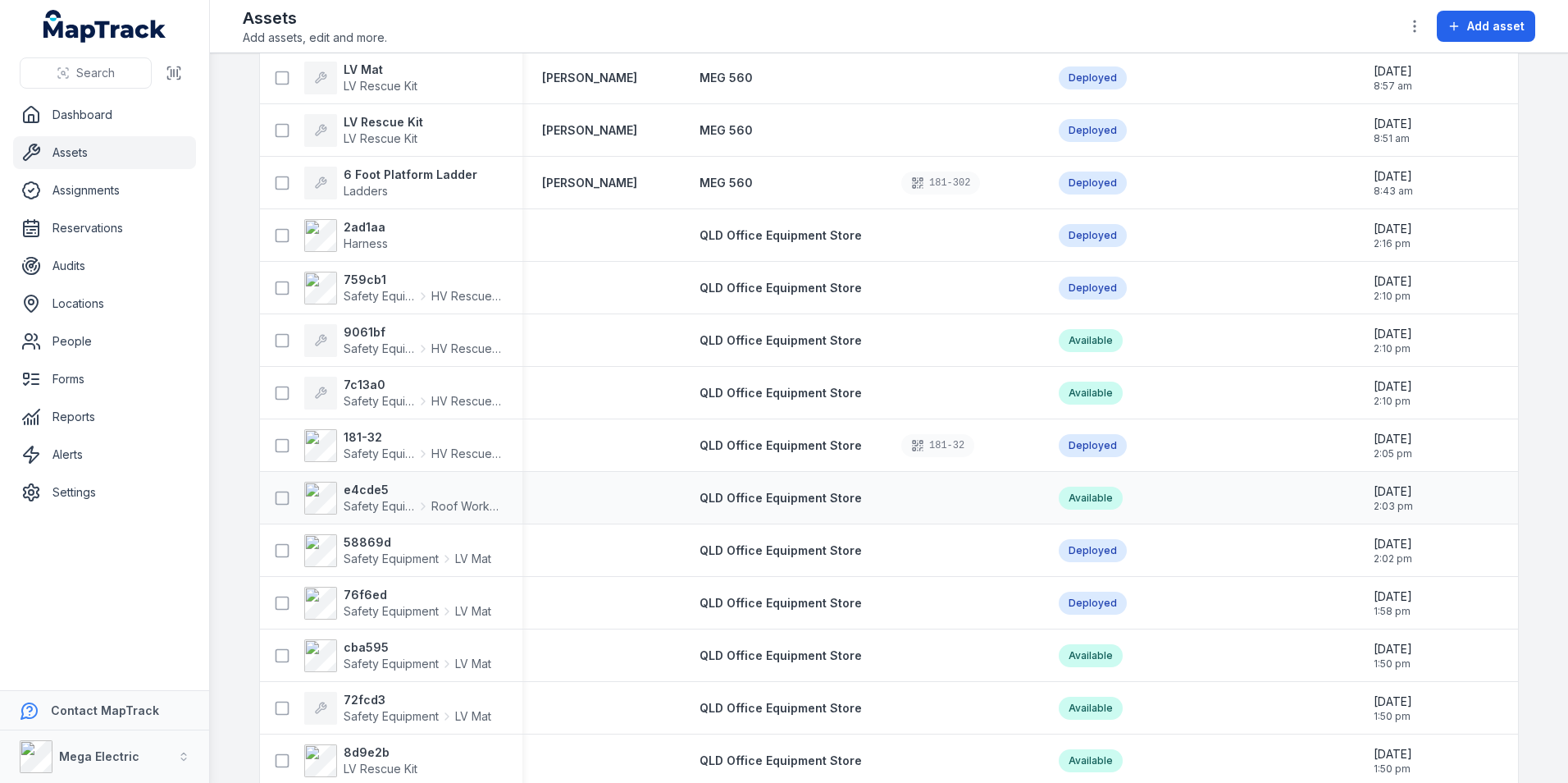
click at [610, 494] on div at bounding box center [601, 498] width 157 height 13
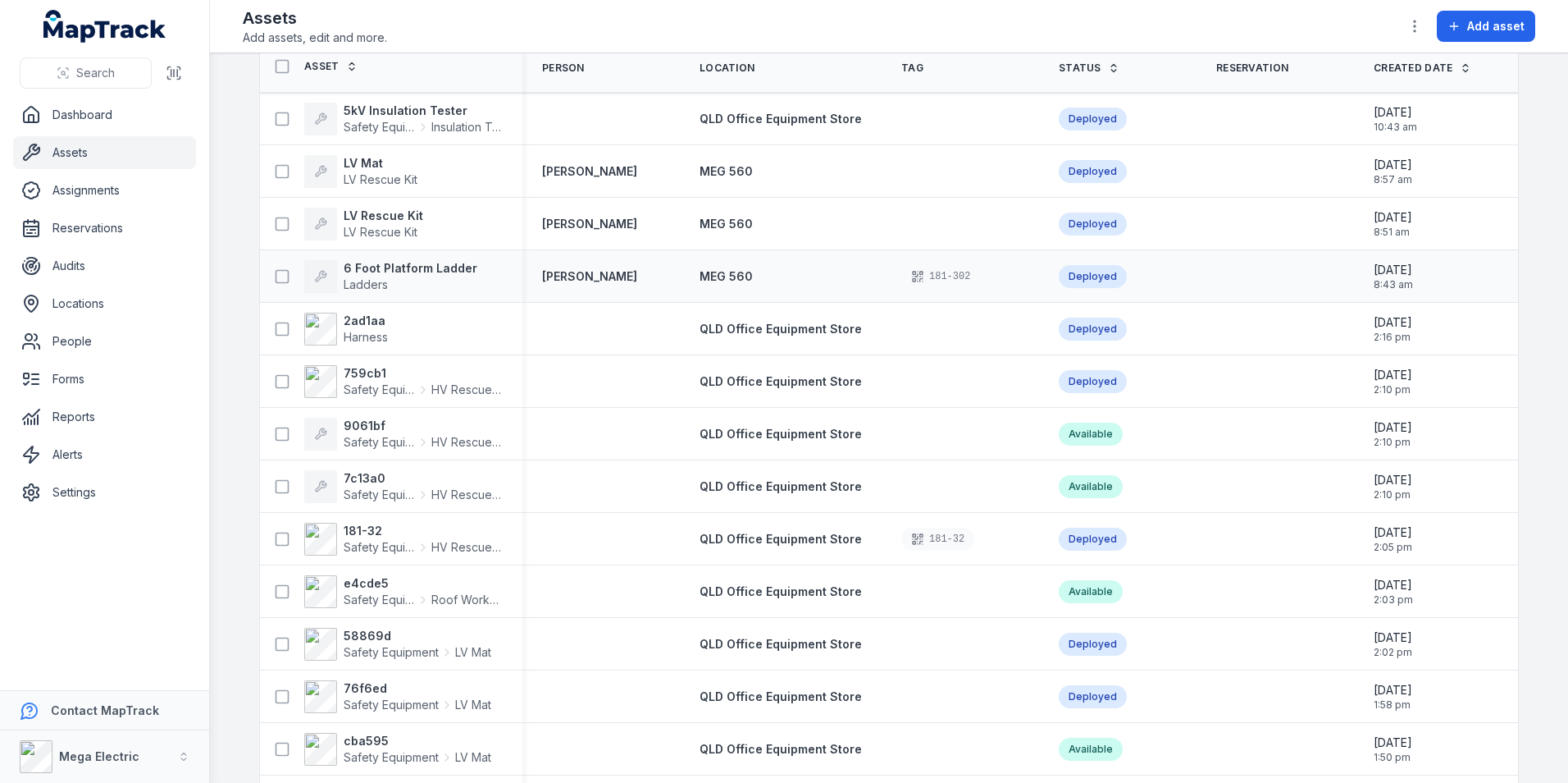
scroll to position [328, 0]
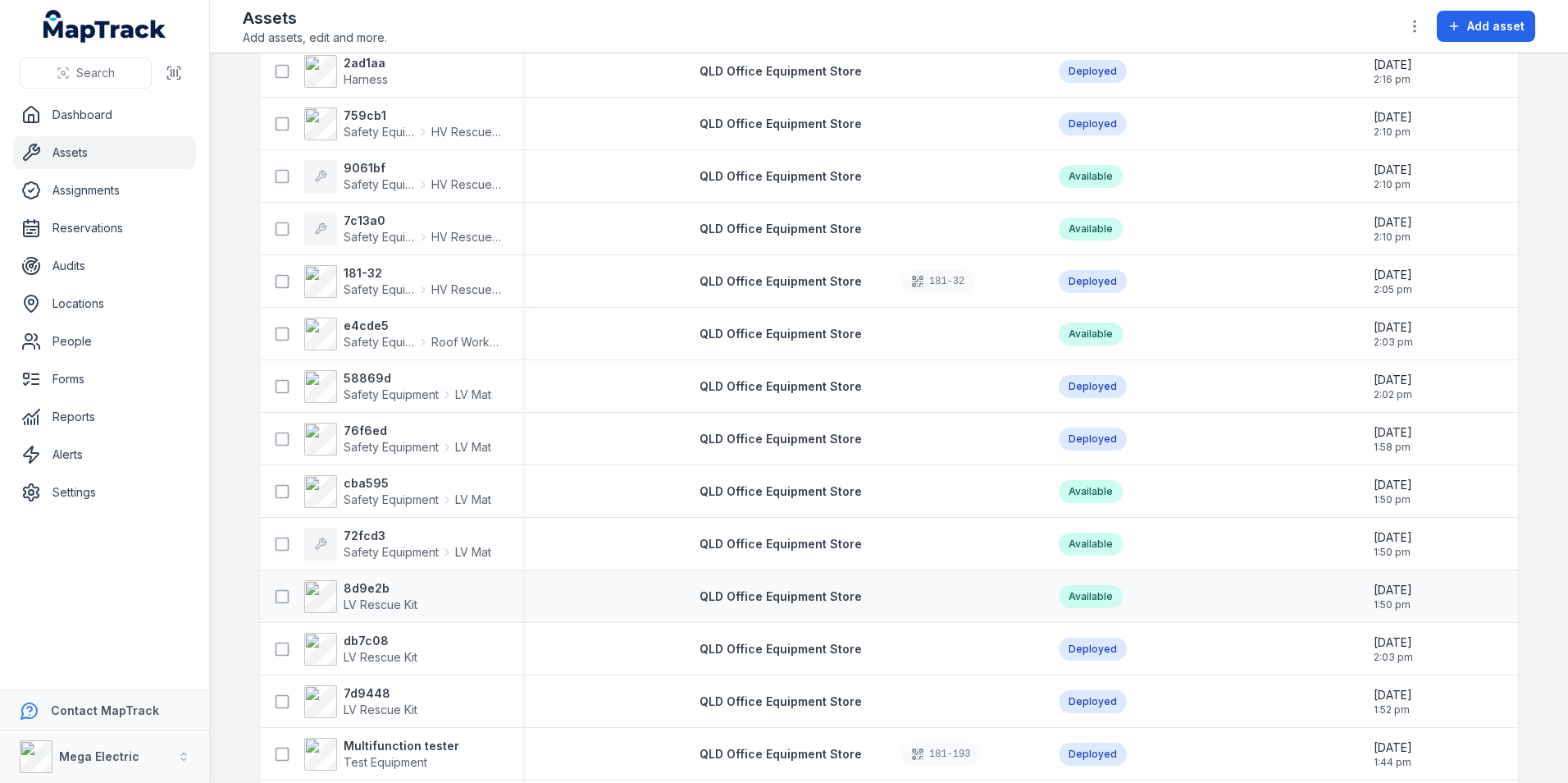
click at [561, 584] on td at bounding box center [601, 596] width 157 height 53
click at [761, 595] on span "QLD Office Equipment Store" at bounding box center [781, 595] width 162 height 14
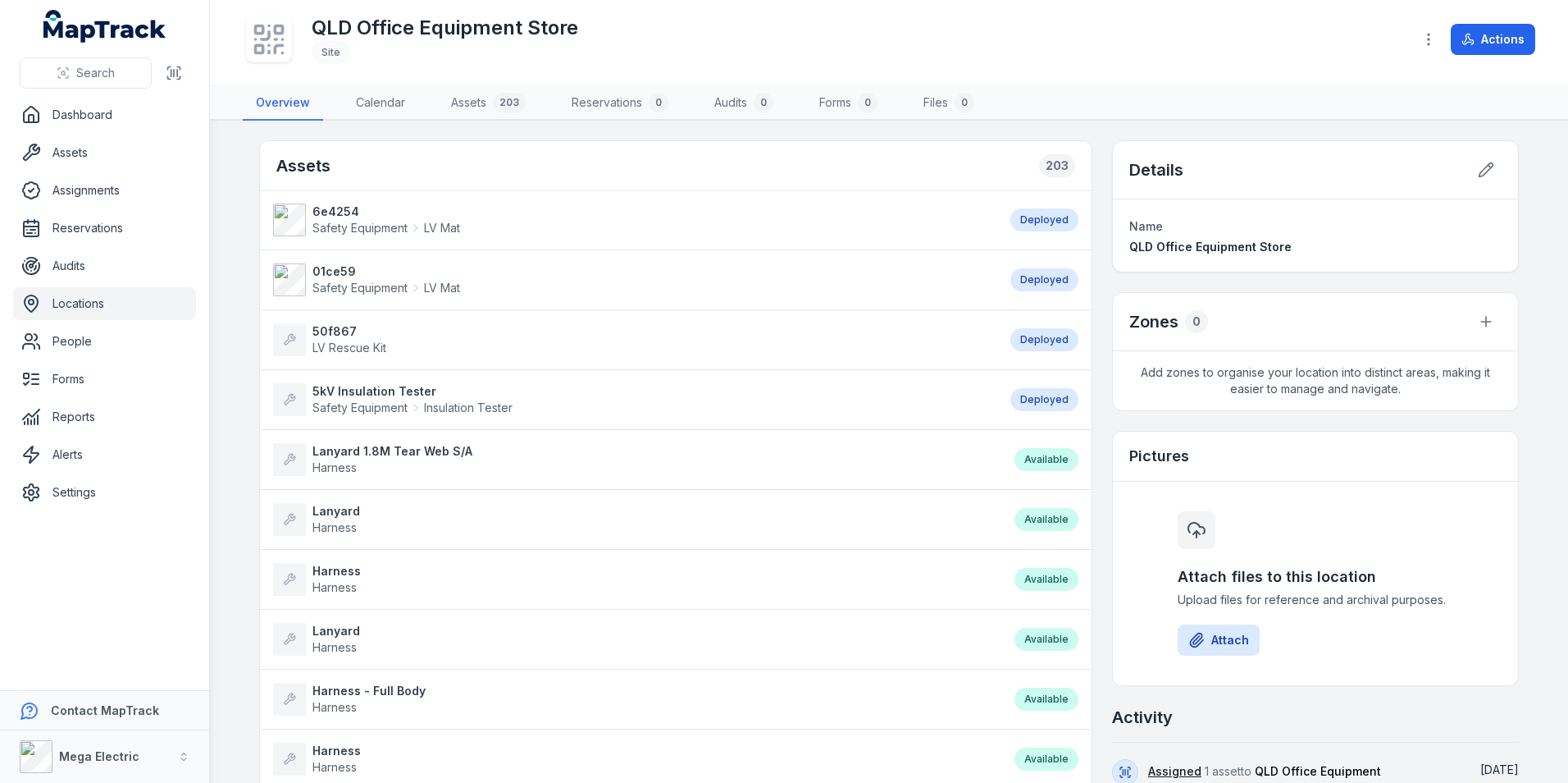
click at [328, 506] on strong "Lanyard" at bounding box center [336, 511] width 48 height 17
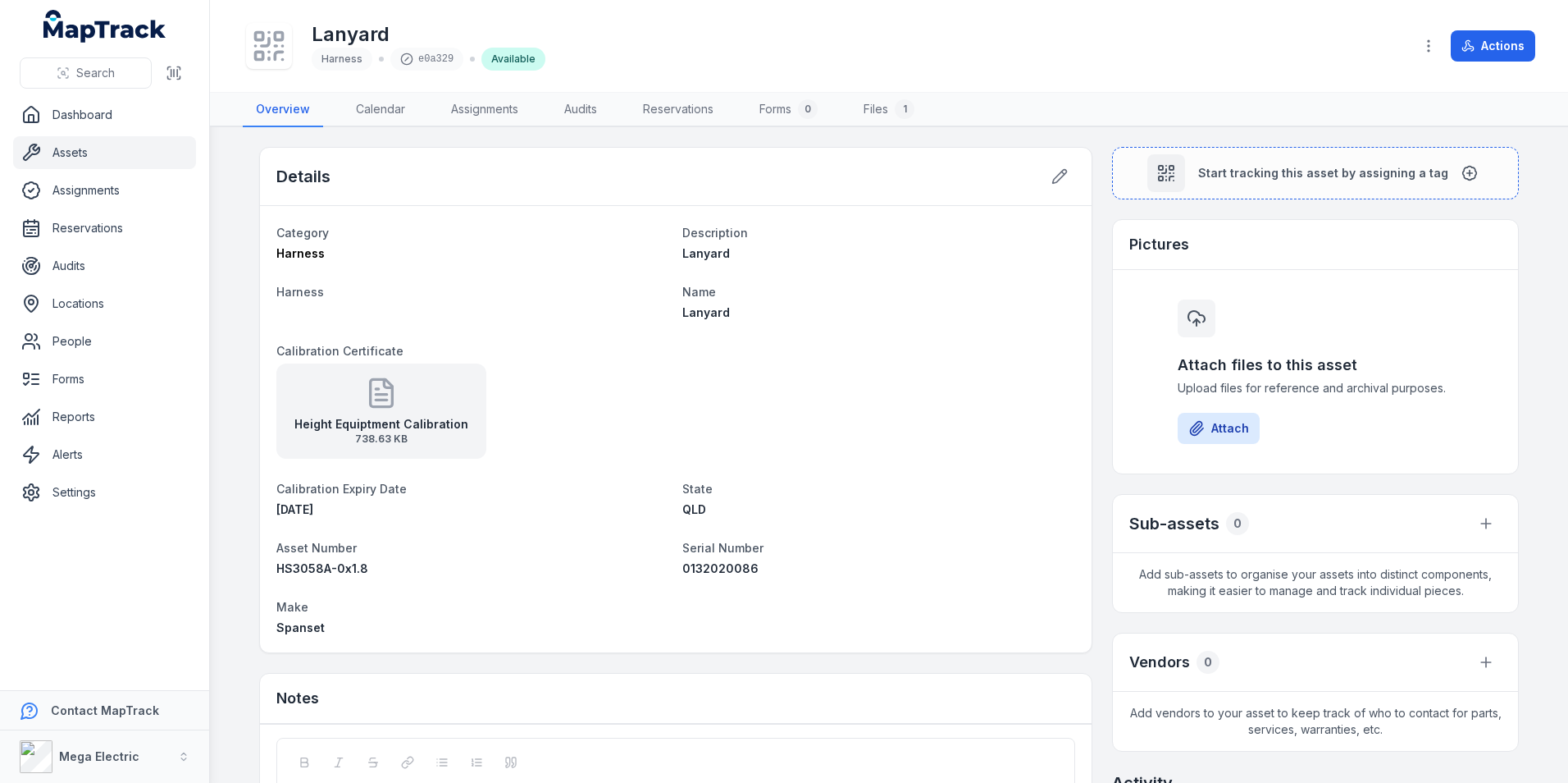
click at [80, 157] on link "Assets" at bounding box center [105, 152] width 183 height 33
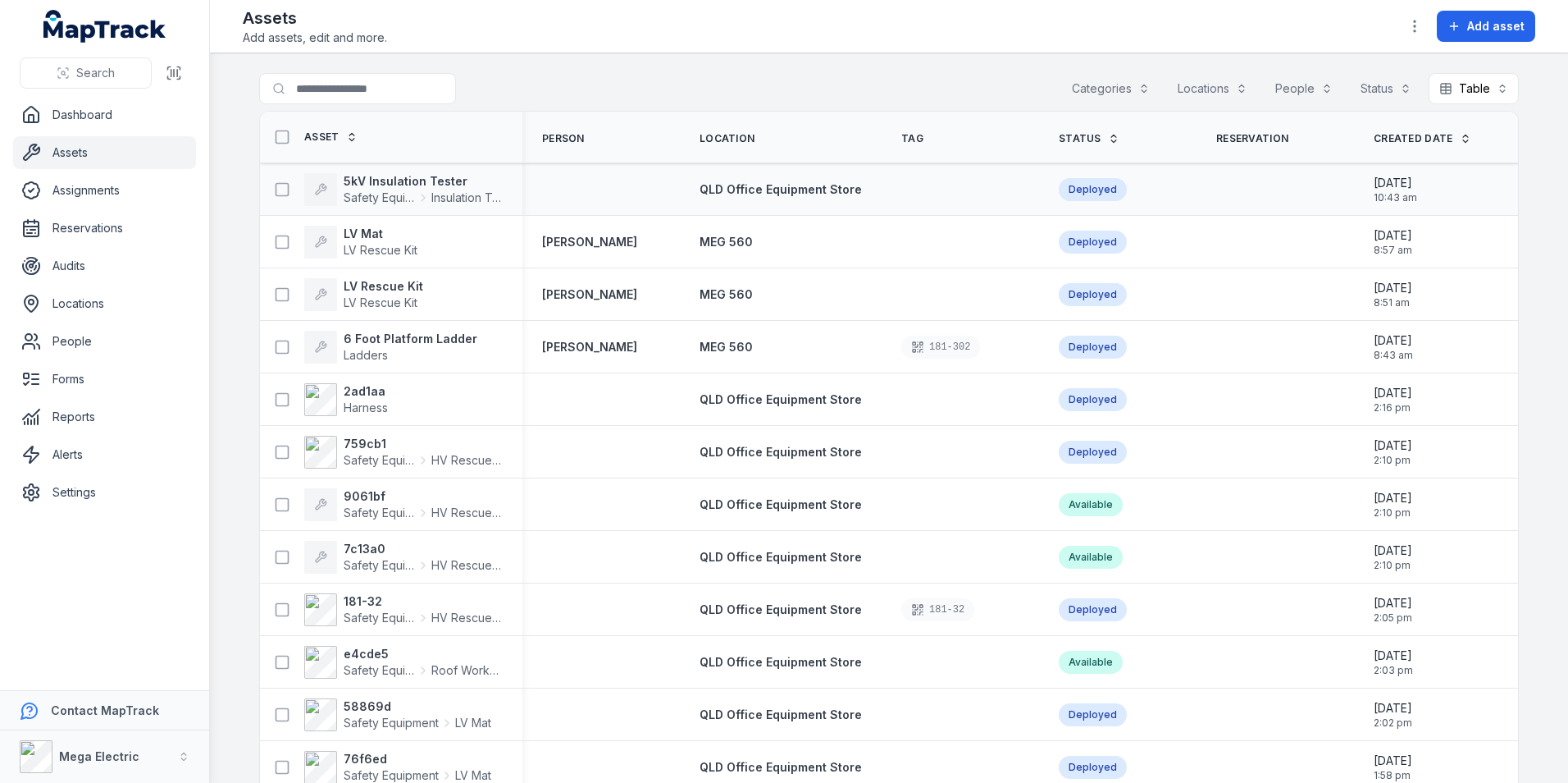
click at [882, 181] on td at bounding box center [960, 189] width 157 height 53
click at [826, 191] on span "QLD Office Equipment Store" at bounding box center [781, 188] width 162 height 14
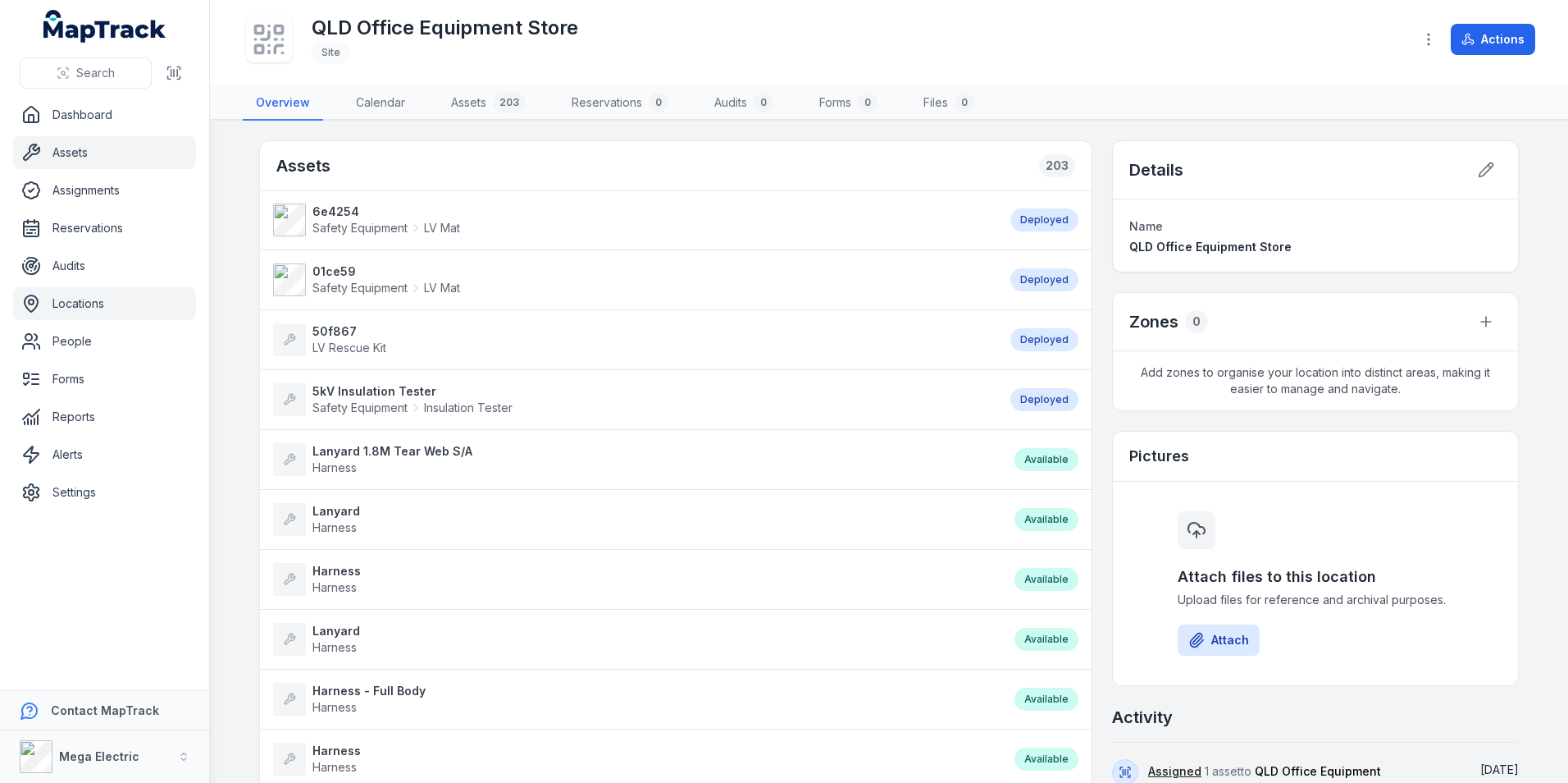
click at [108, 147] on link "Assets" at bounding box center [105, 152] width 183 height 33
